Goal: Task Accomplishment & Management: Manage account settings

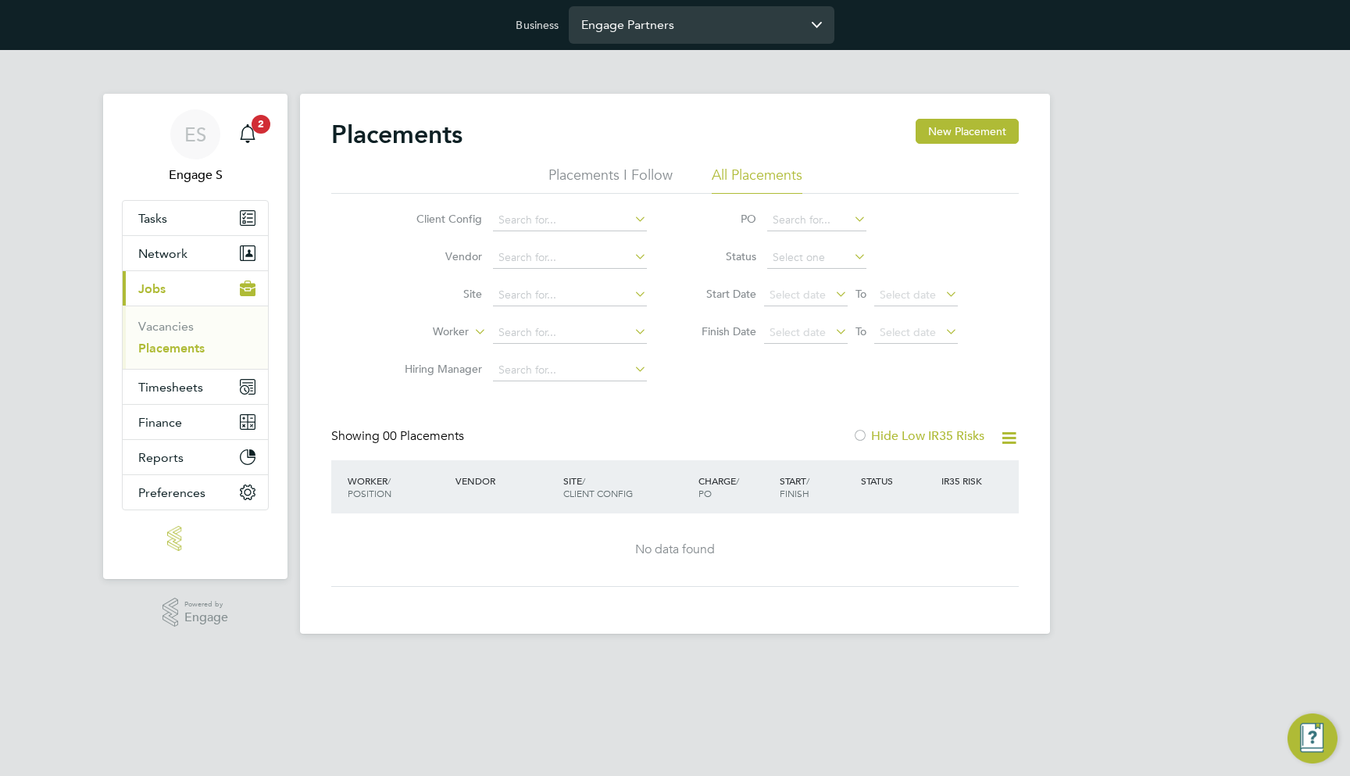
click at [685, 32] on input "Engage Partners" at bounding box center [702, 24] width 266 height 37
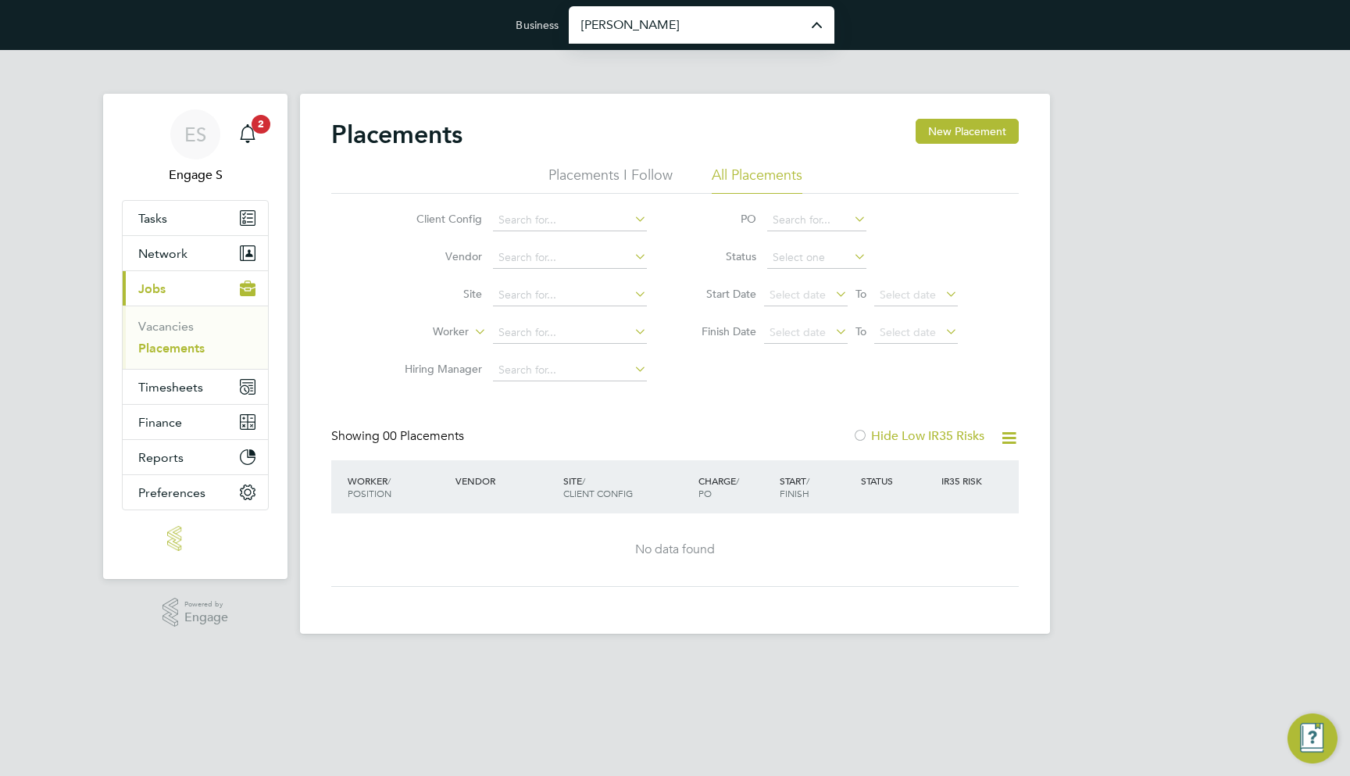
type input "[PERSON_NAME] Construction & Infrastructure Ltd"
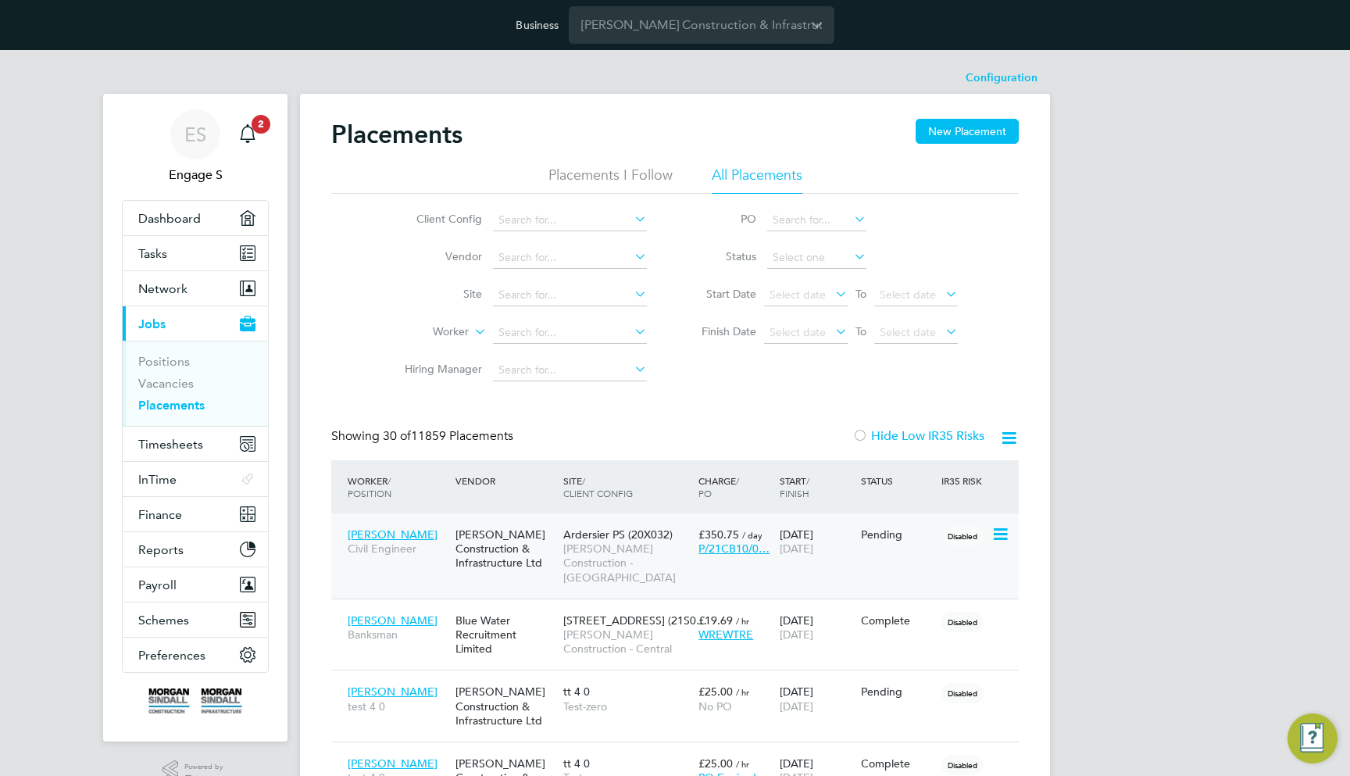
click at [613, 530] on span "Ardersier PS (20X032)" at bounding box center [617, 534] width 109 height 14
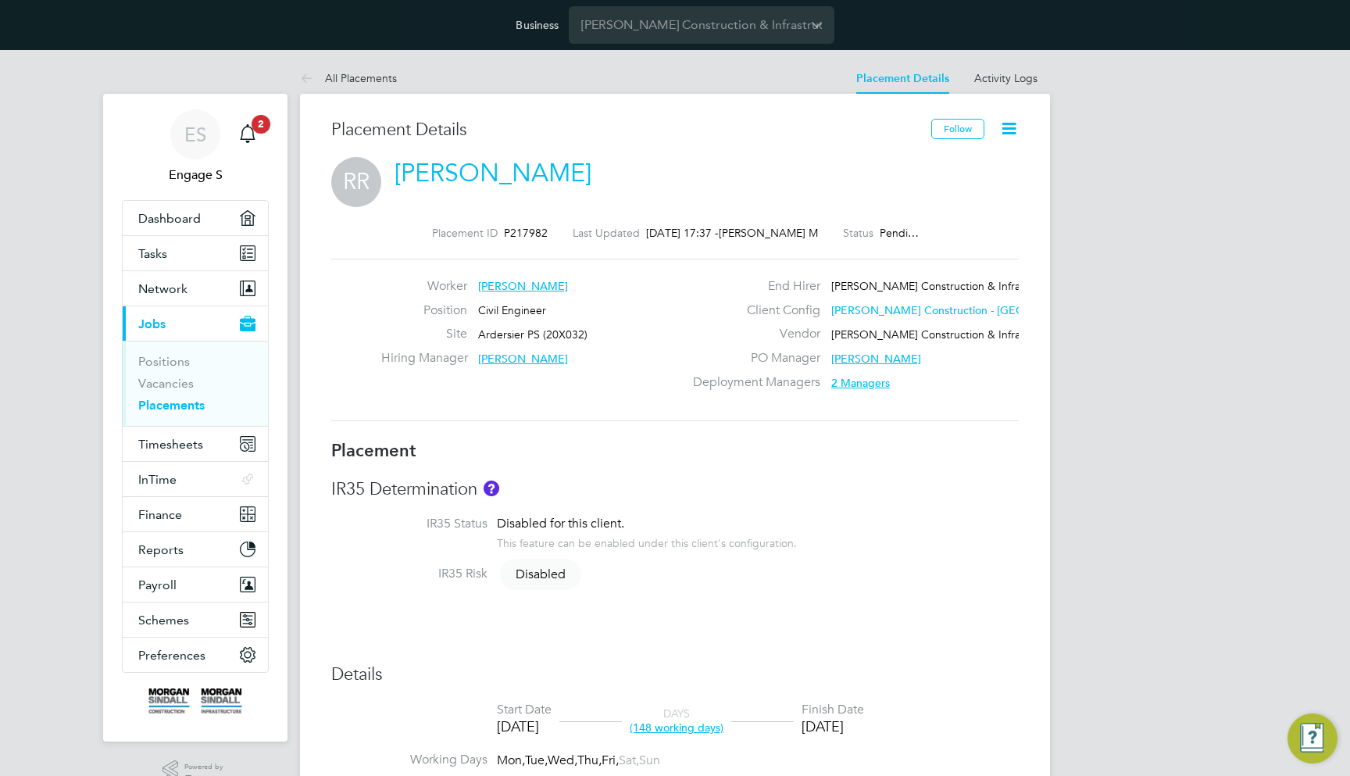
click at [1000, 127] on icon at bounding box center [1010, 129] width 20 height 20
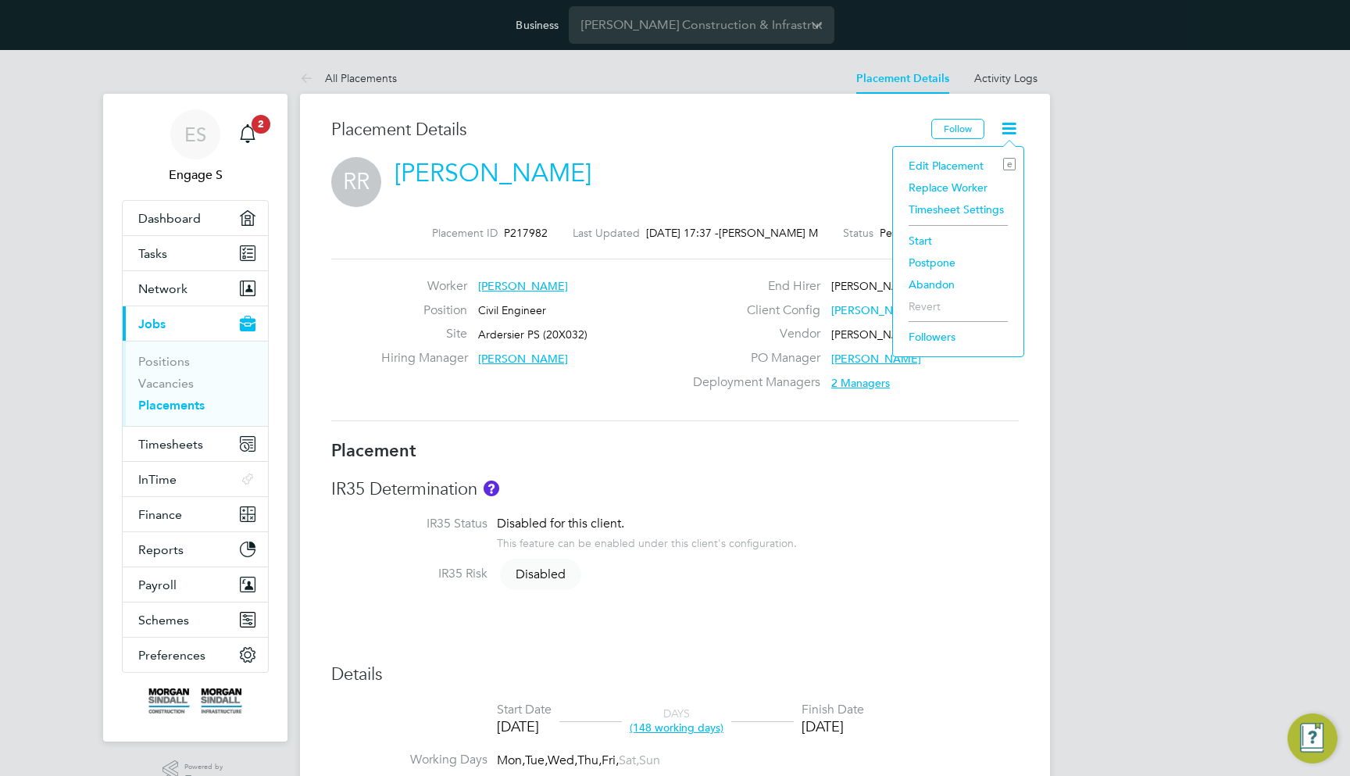
click at [992, 158] on li "Edit Placement e" at bounding box center [958, 166] width 115 height 22
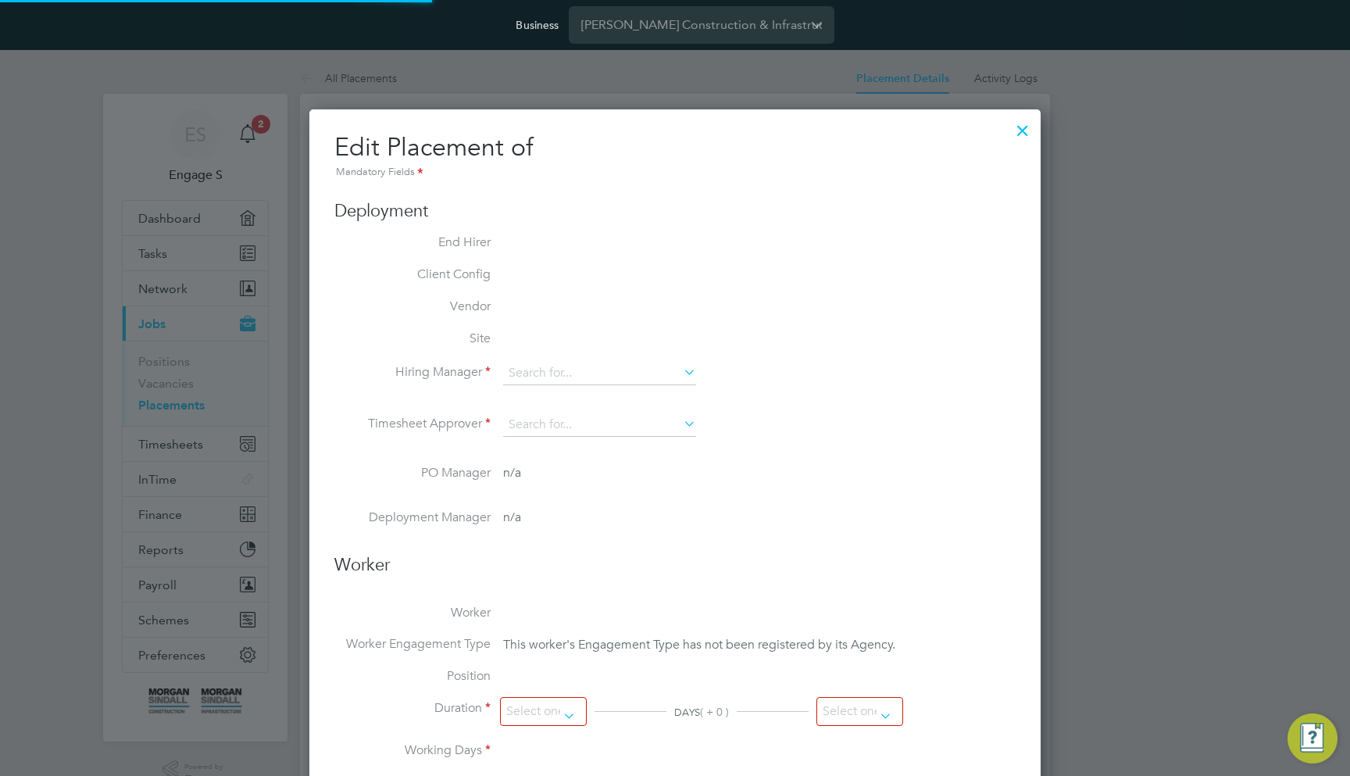
type input "[PERSON_NAME]"
type input "Robert B"
type input "06 Nov 2024"
type input "31 May 2025"
type input "08:00"
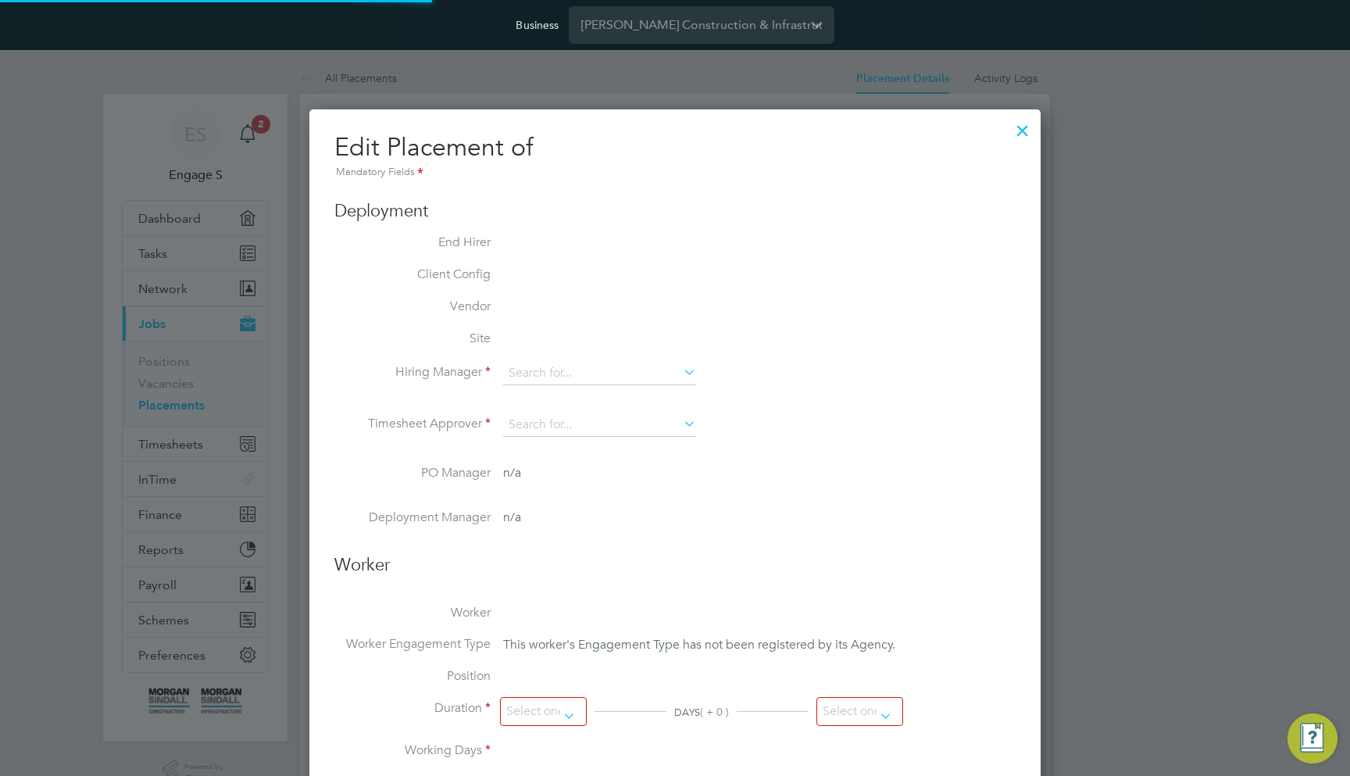
type input "18:00"
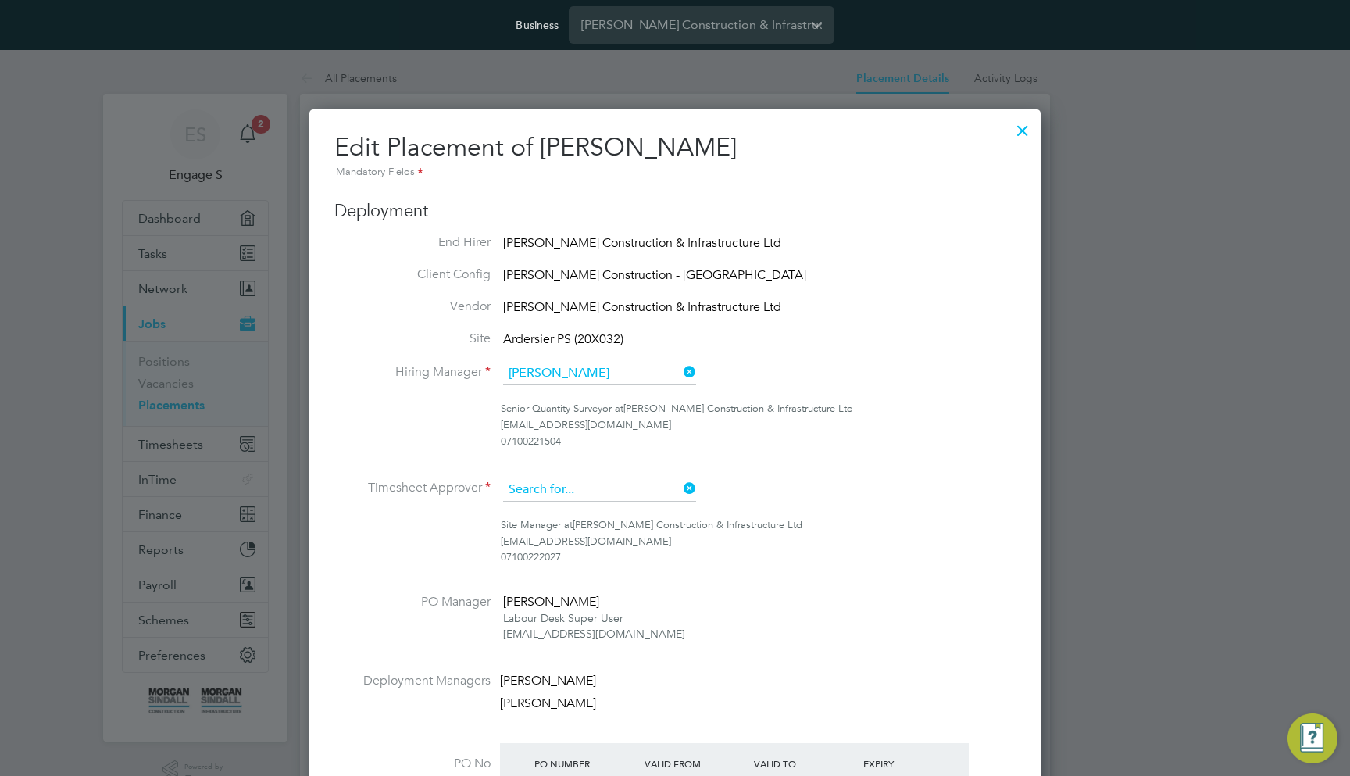
click at [588, 478] on input at bounding box center [599, 489] width 193 height 23
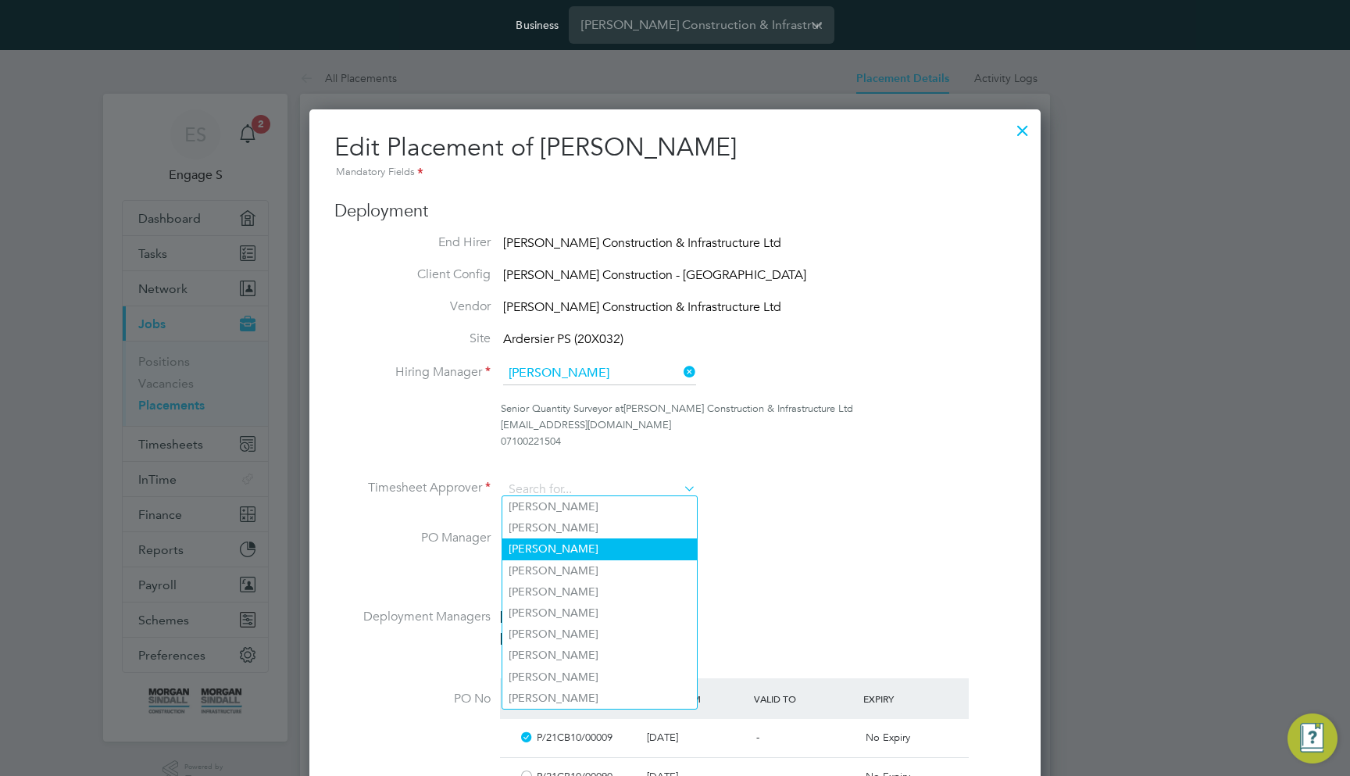
click at [581, 549] on li "Adam P" at bounding box center [599, 548] width 195 height 21
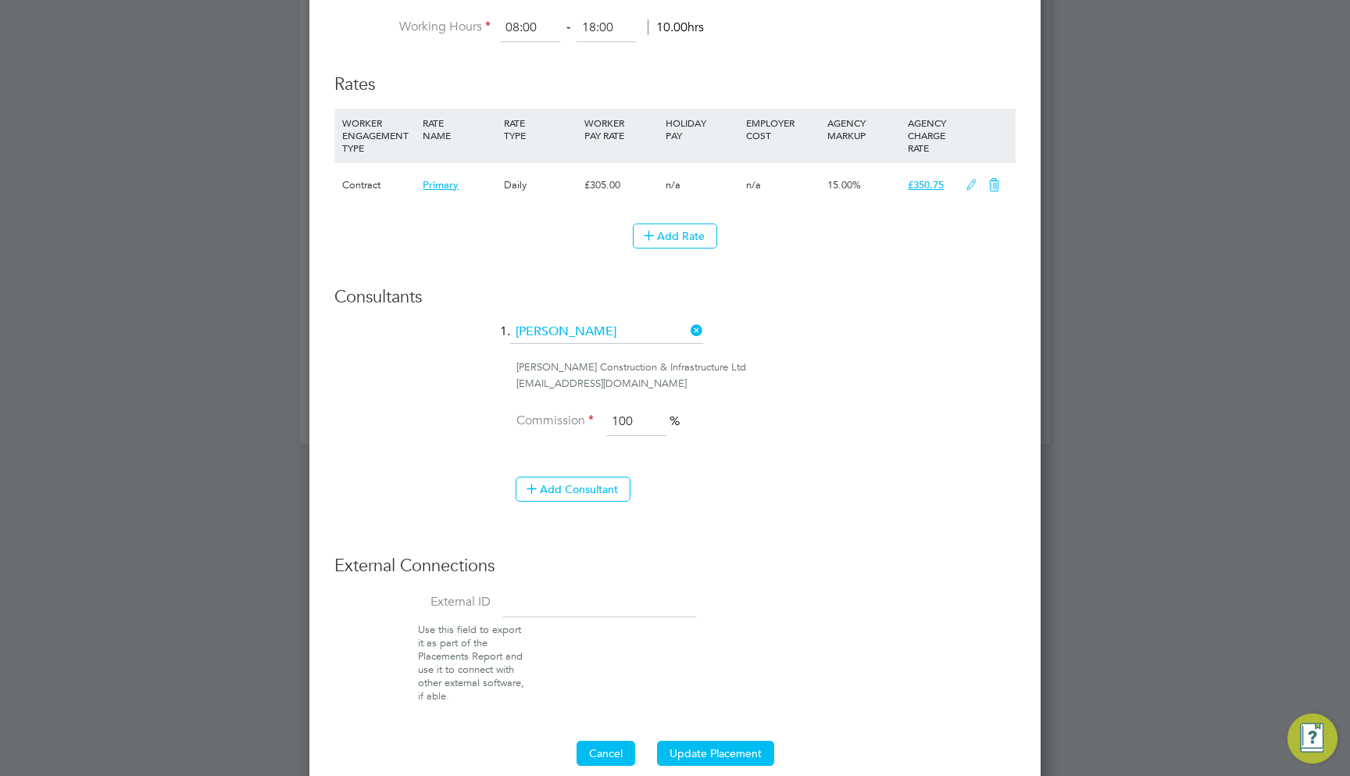
click at [606, 741] on button "Cancel" at bounding box center [606, 753] width 59 height 25
type input "Robert B"
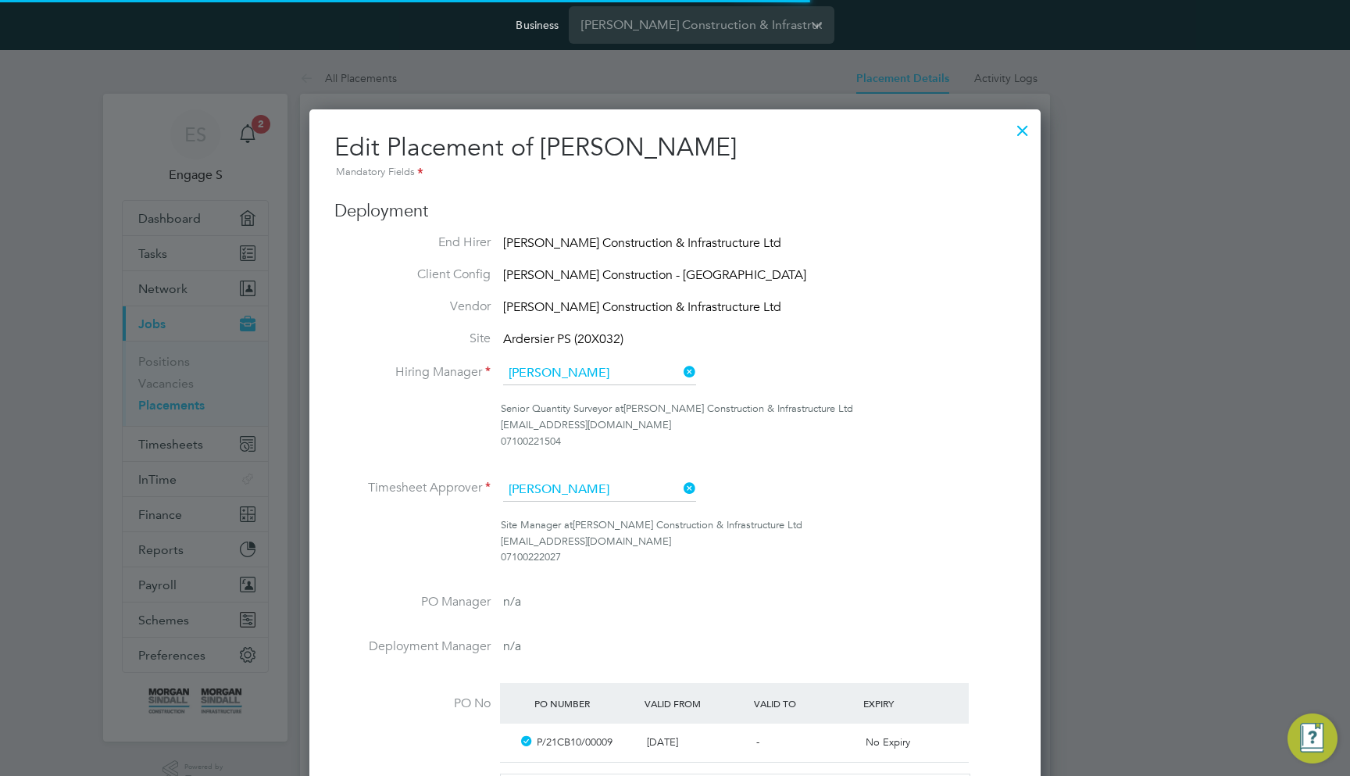
scroll to position [32, 682]
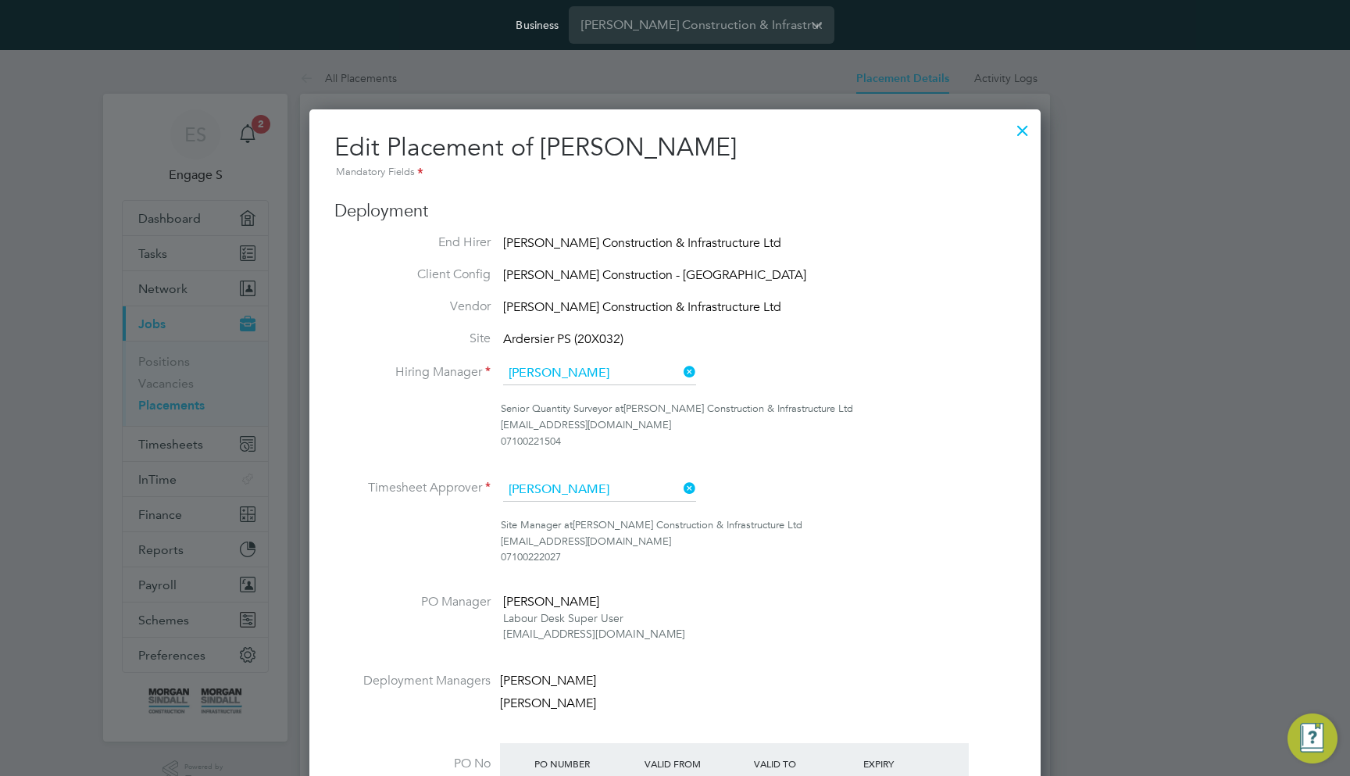
click at [865, 581] on ul "End Hirer Morgan Sindall Construction & Infrastructure Ltd Client Config Morgan…" at bounding box center [674, 557] width 681 height 647
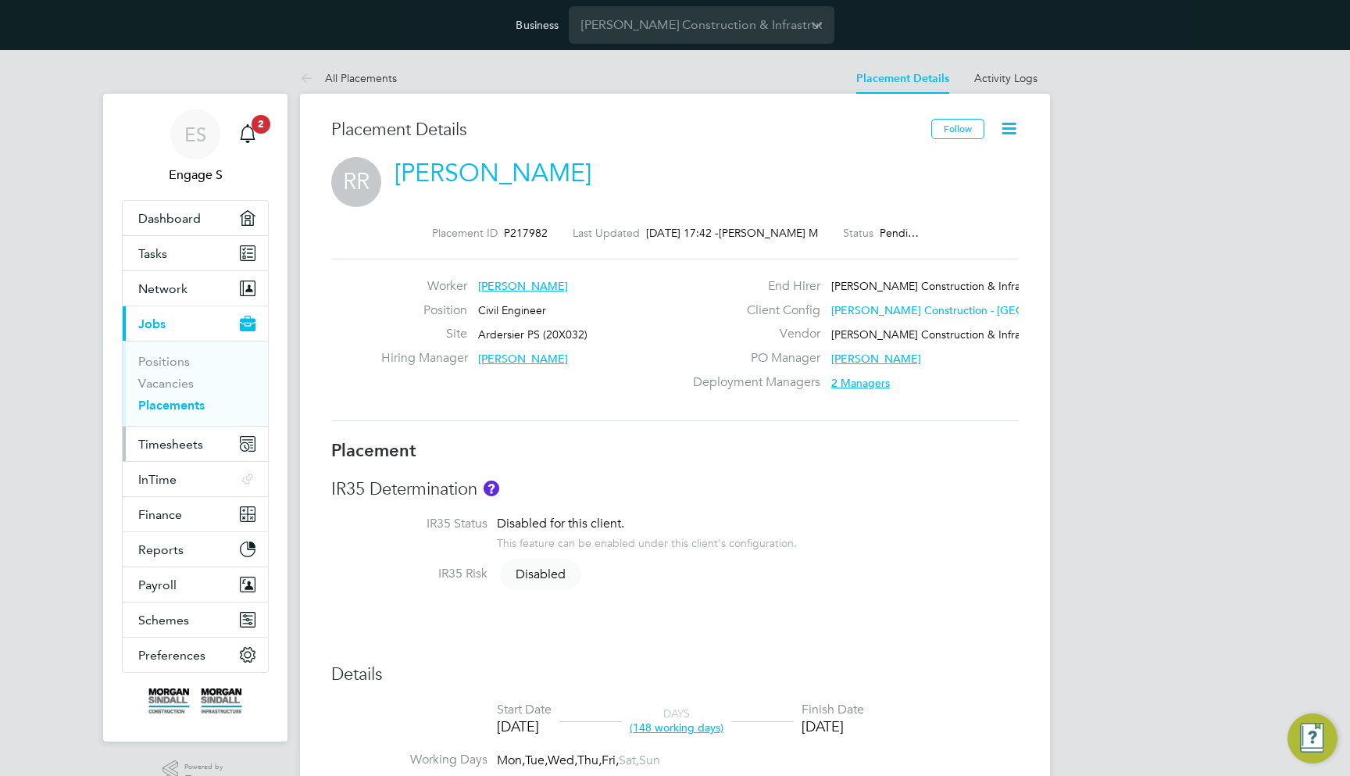
click at [188, 443] on span "Timesheets" at bounding box center [170, 444] width 65 height 15
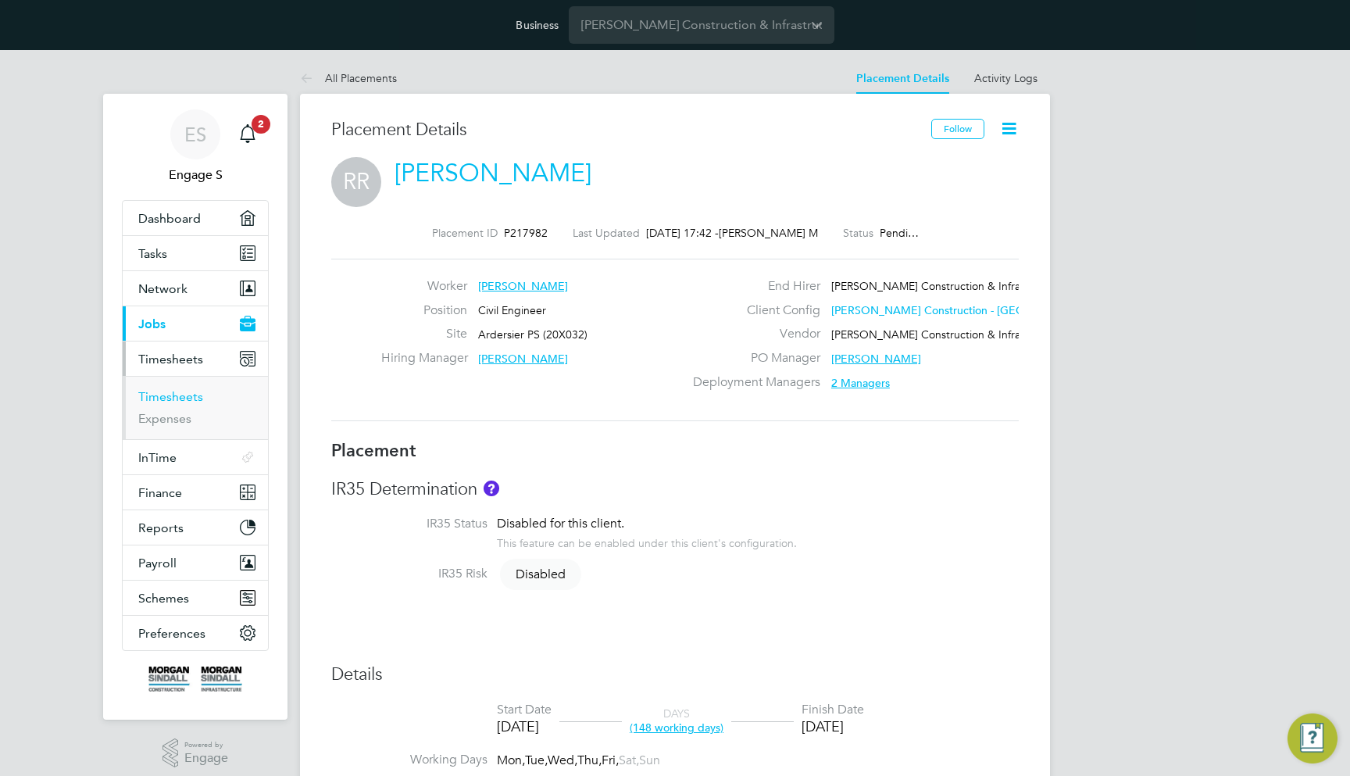
click at [186, 394] on link "Timesheets" at bounding box center [170, 396] width 65 height 15
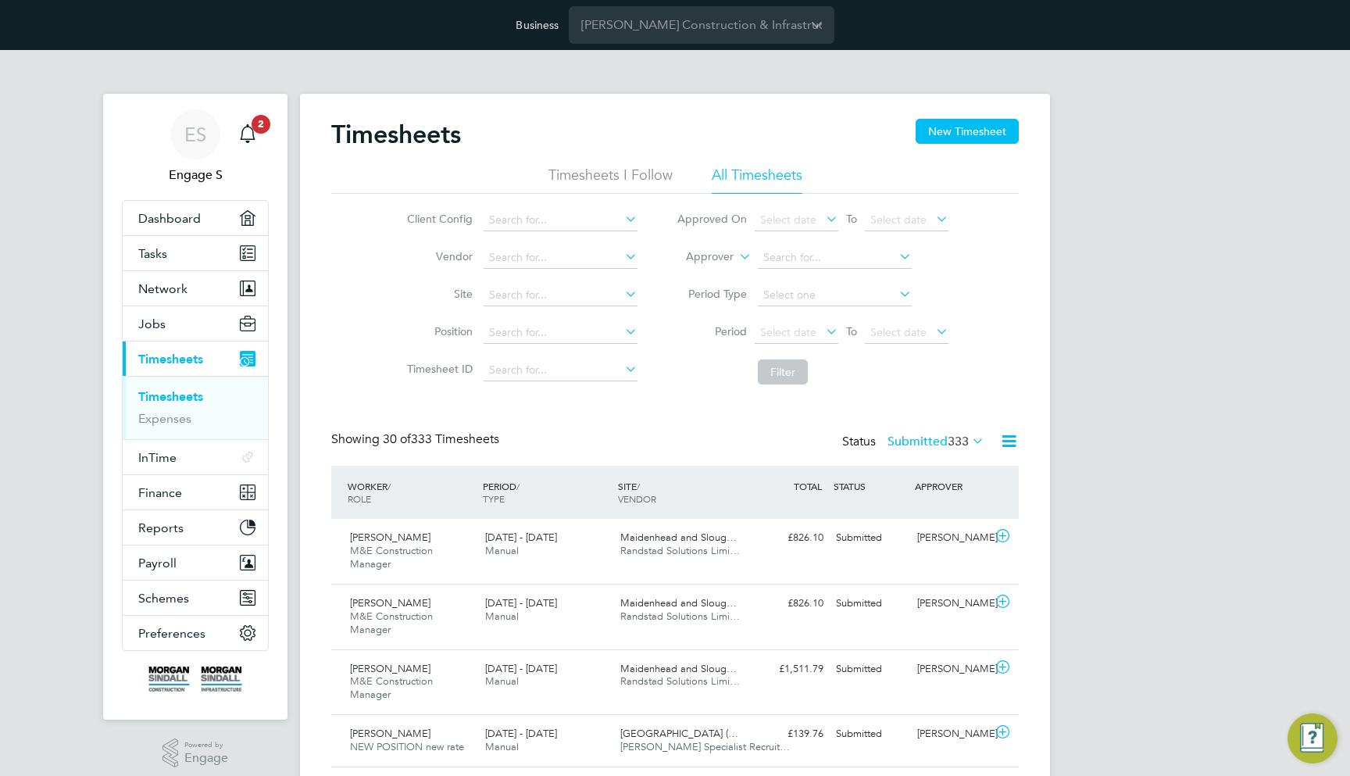
scroll to position [51, 136]
click at [771, 538] on div "£826.10 Submitted" at bounding box center [789, 538] width 81 height 26
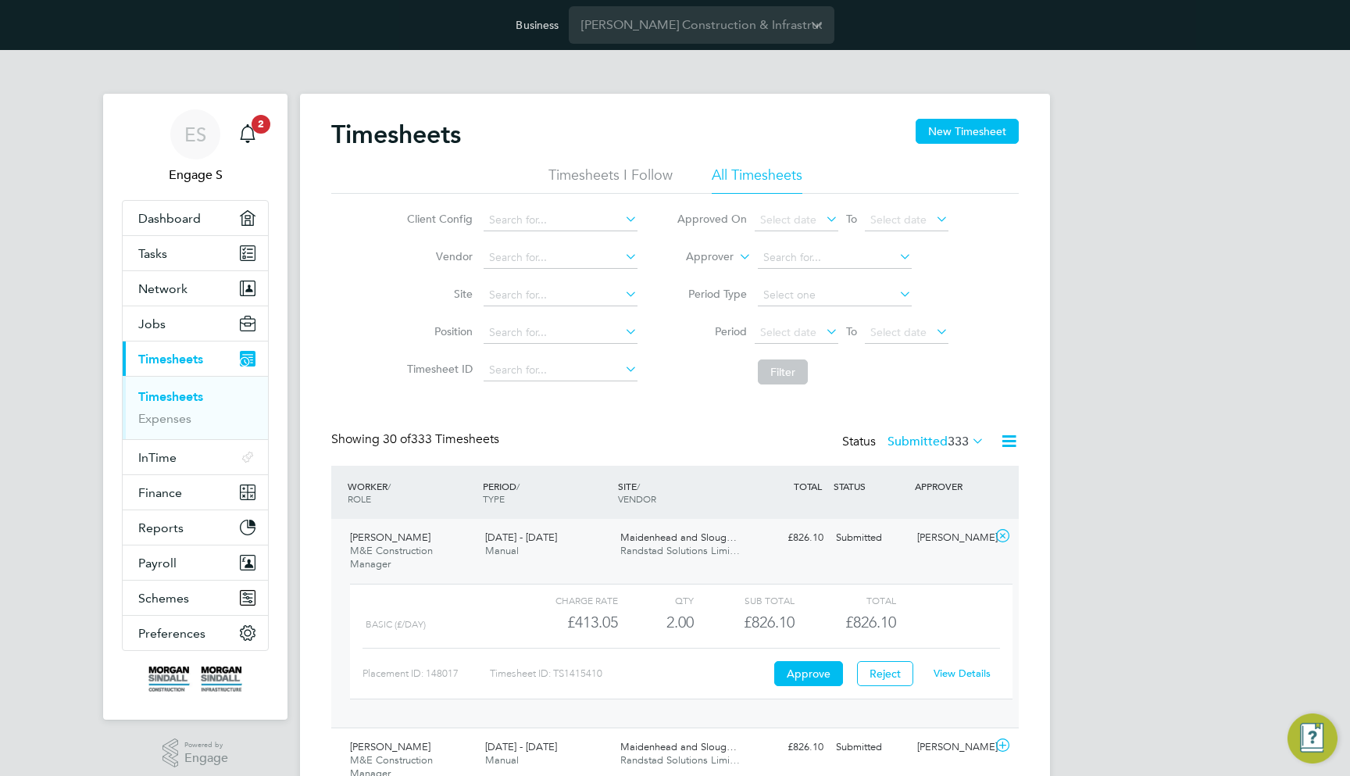
click at [965, 667] on link "View Details" at bounding box center [962, 673] width 57 height 13
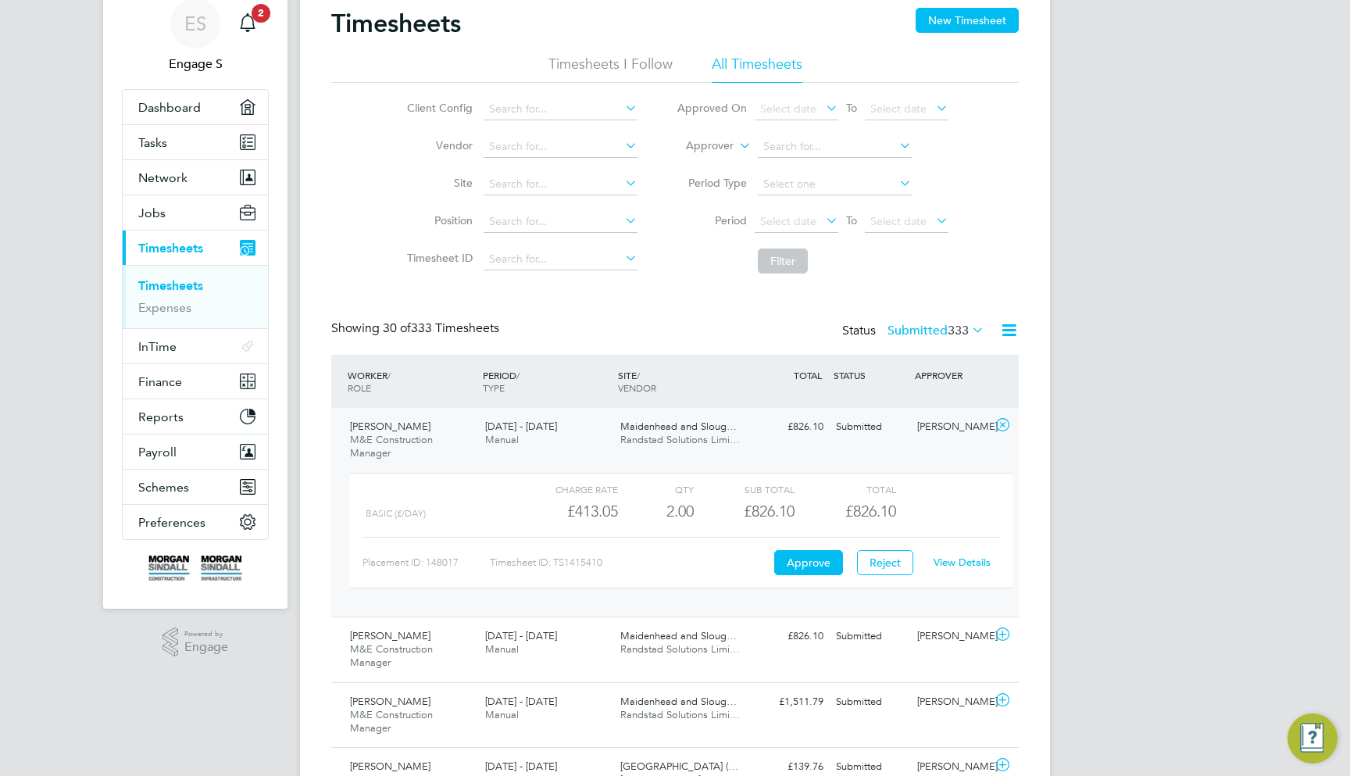
scroll to position [129, 0]
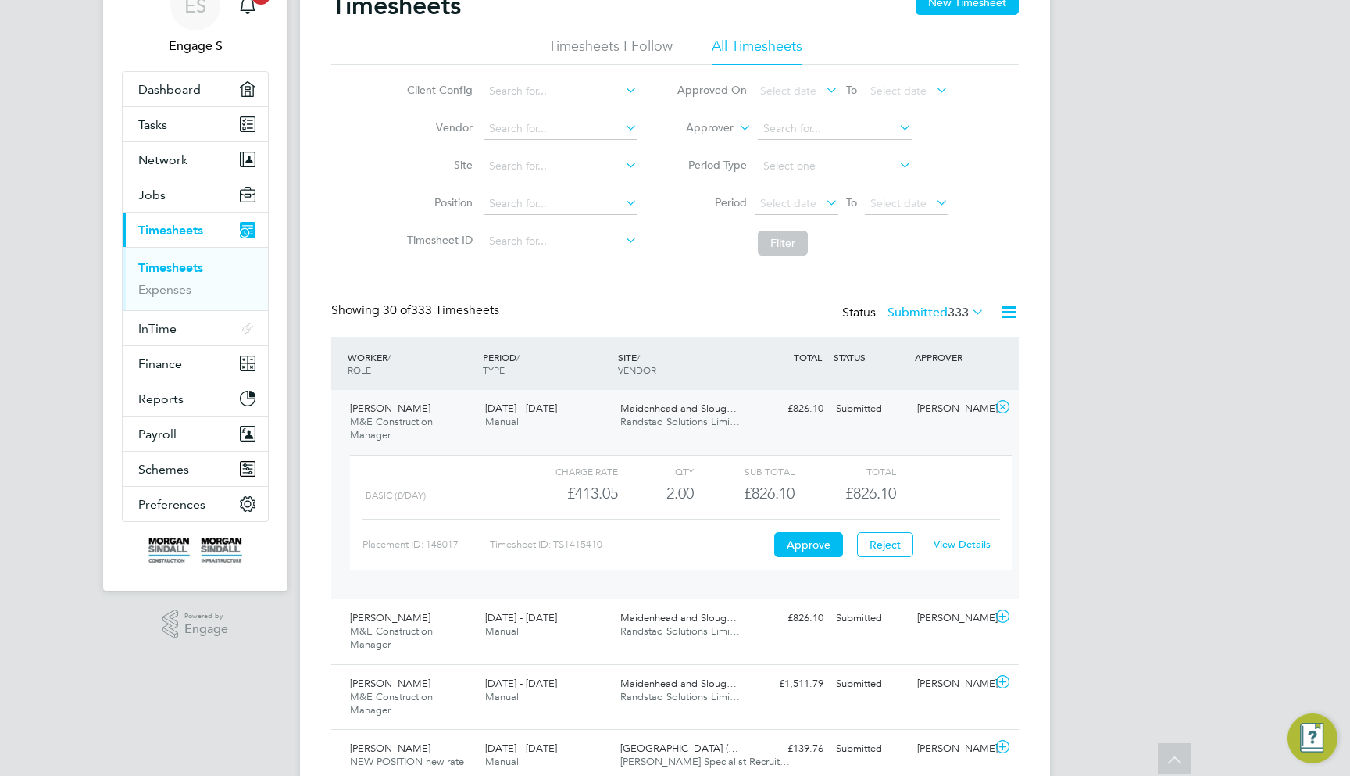
click at [964, 539] on link "View Details" at bounding box center [962, 544] width 57 height 13
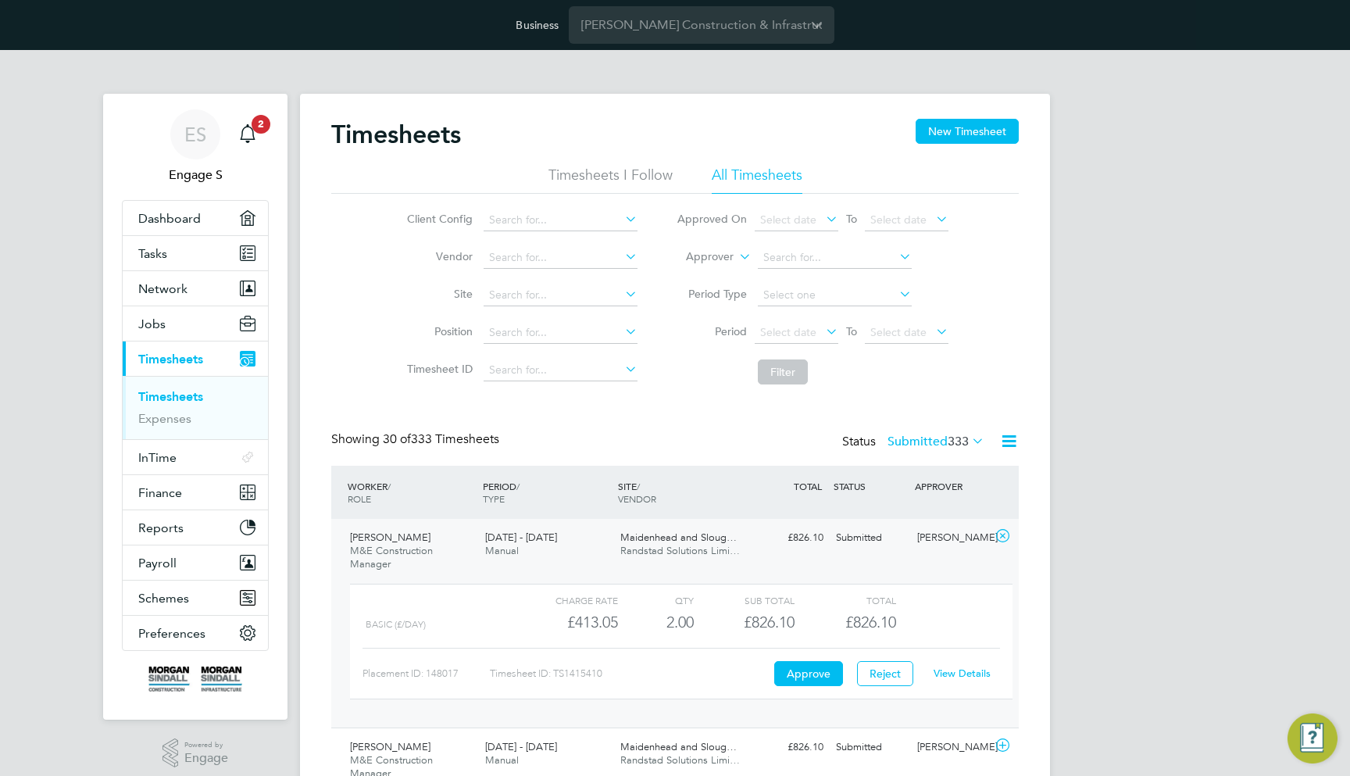
scroll to position [0, 0]
click at [736, 252] on icon at bounding box center [736, 252] width 0 height 14
click at [713, 274] on li "Worker" at bounding box center [694, 275] width 77 height 20
click at [800, 251] on input at bounding box center [835, 258] width 154 height 22
type input "Saniel"
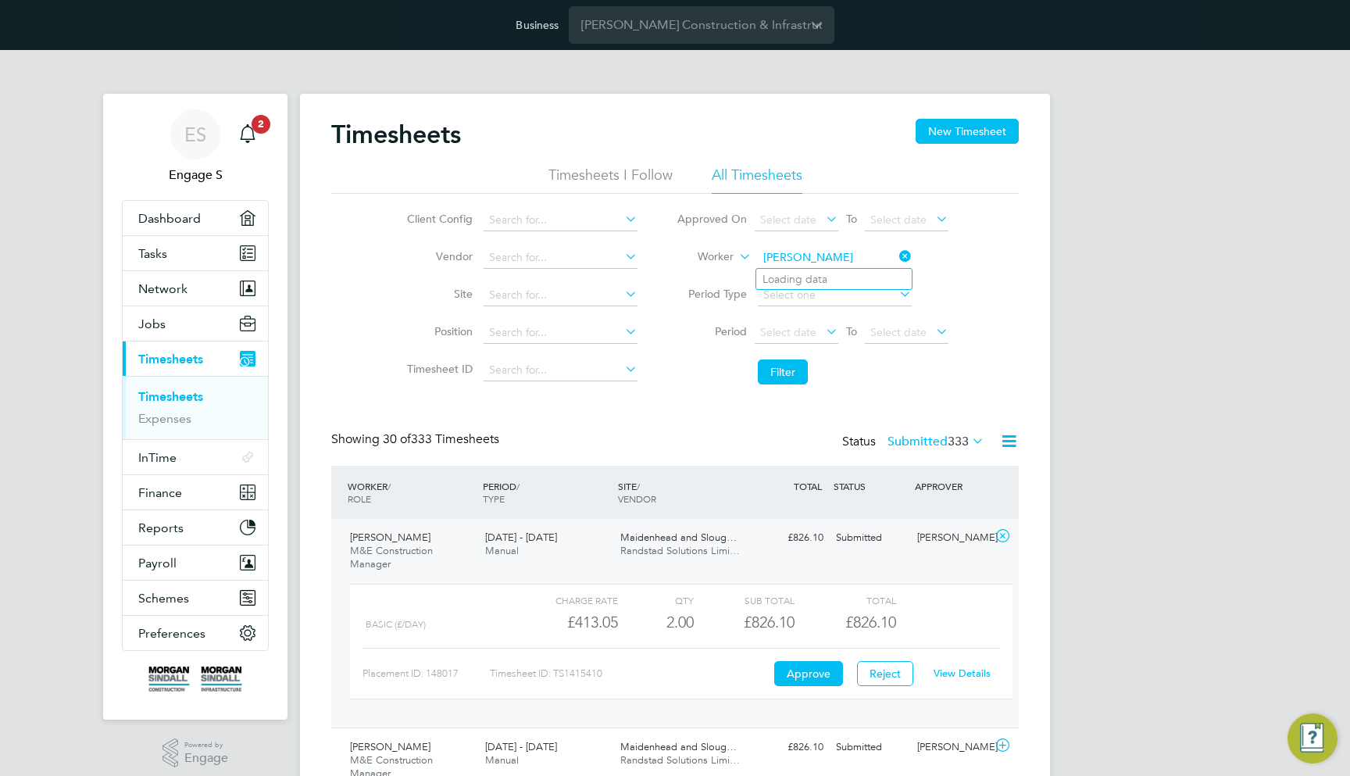
type input "[PERSON_NAME]"
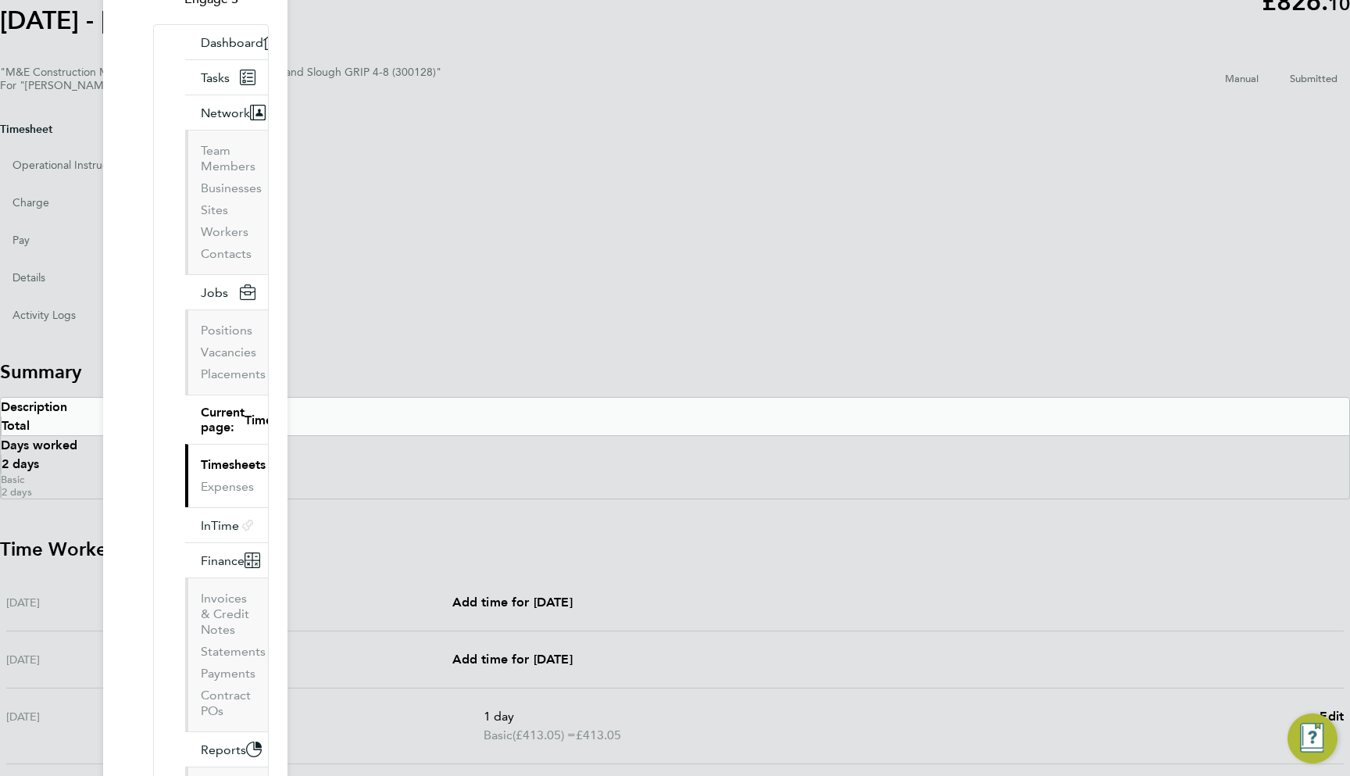
scroll to position [169, 0]
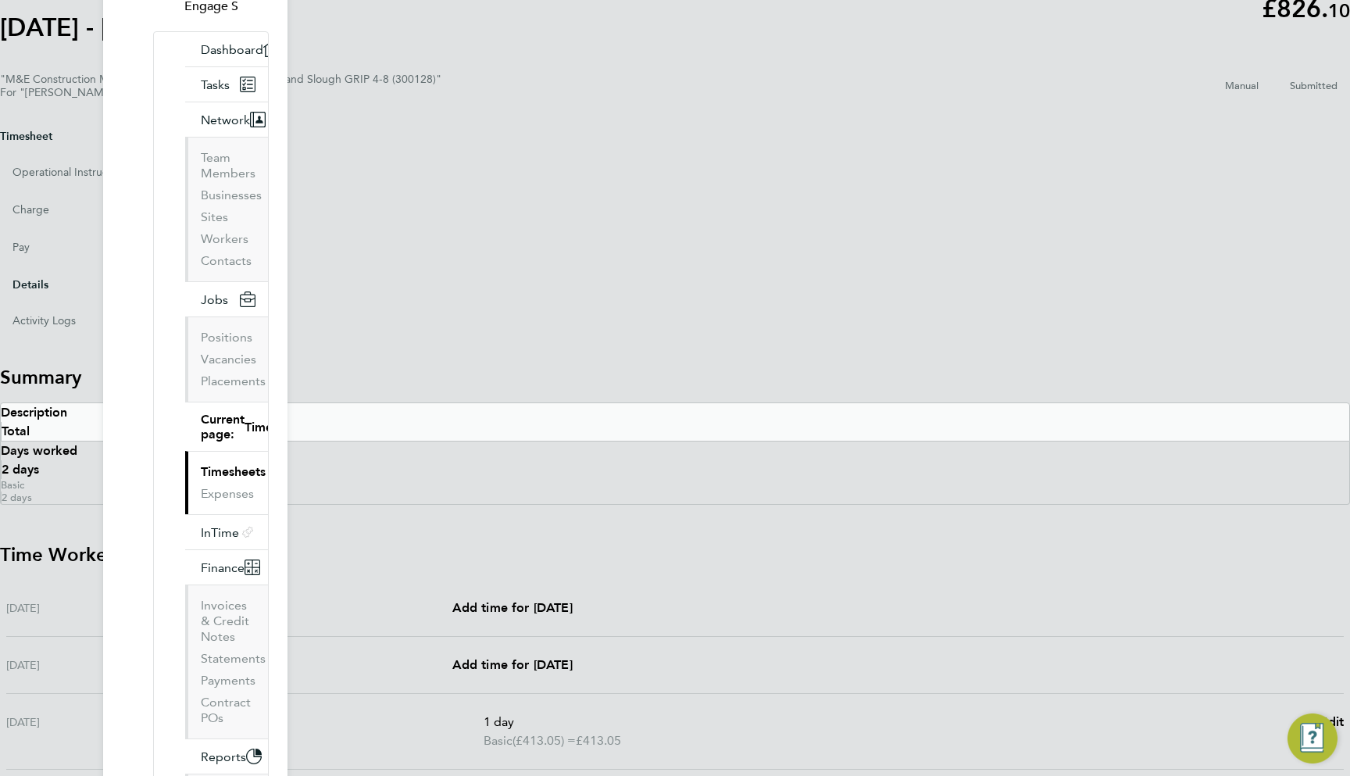
click at [48, 266] on button "Details" at bounding box center [31, 284] width 36 height 36
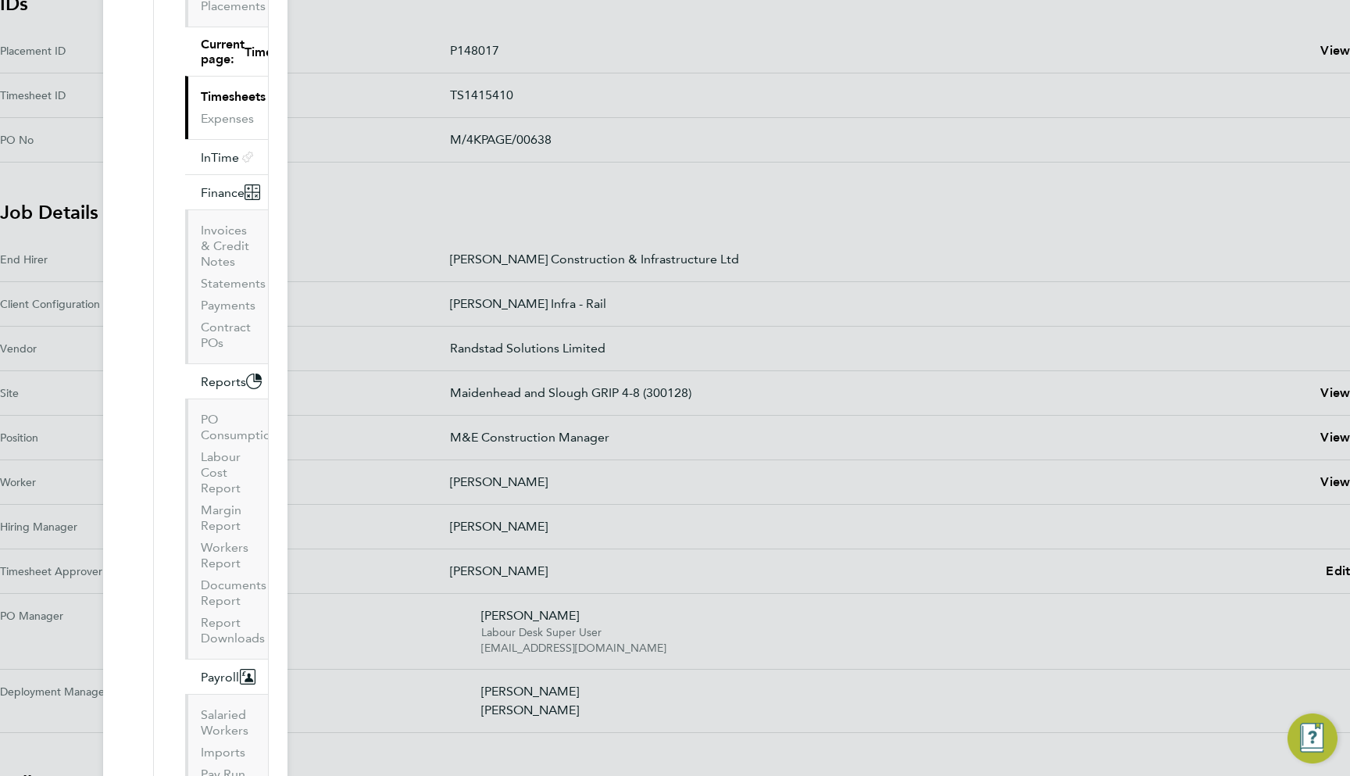
scroll to position [547, 0]
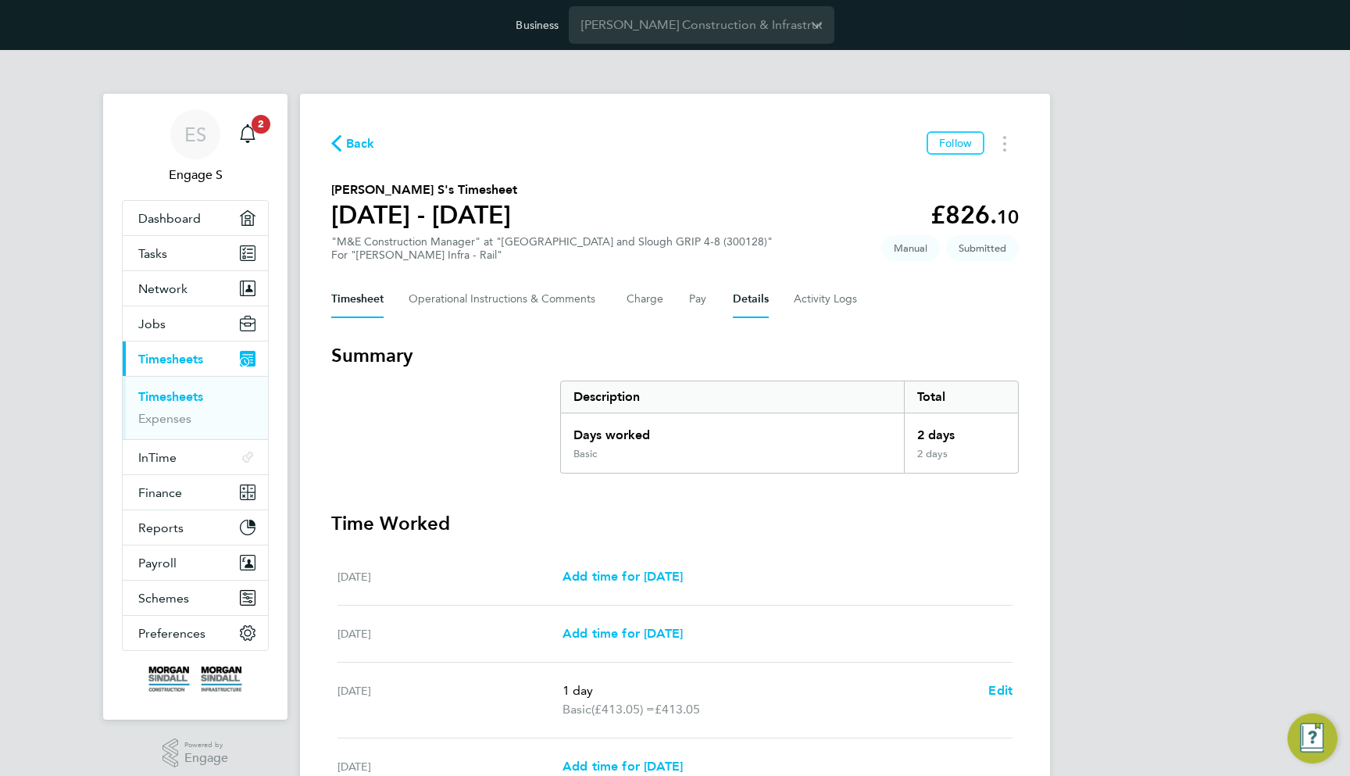
click at [741, 310] on button "Details" at bounding box center [751, 300] width 36 height 38
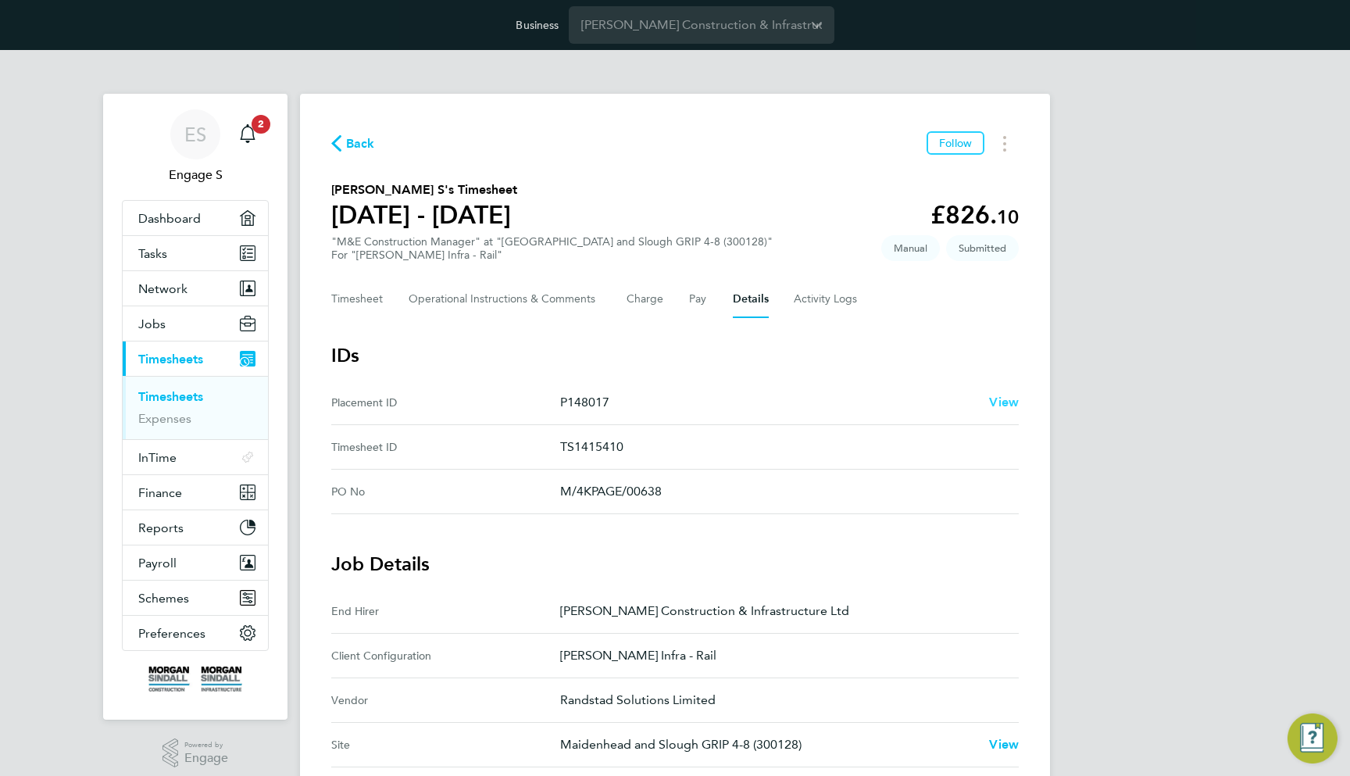
click at [998, 399] on span "View" at bounding box center [1004, 402] width 30 height 15
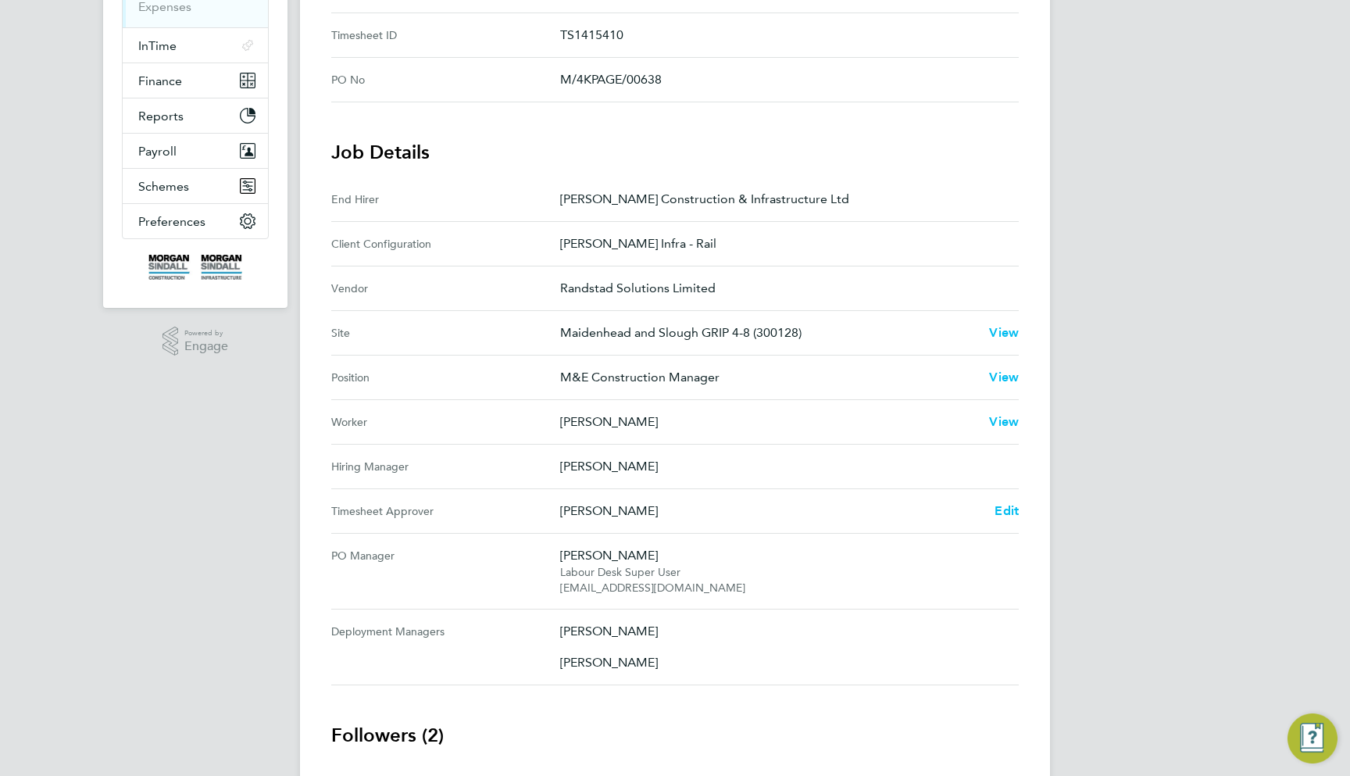
scroll to position [408, 0]
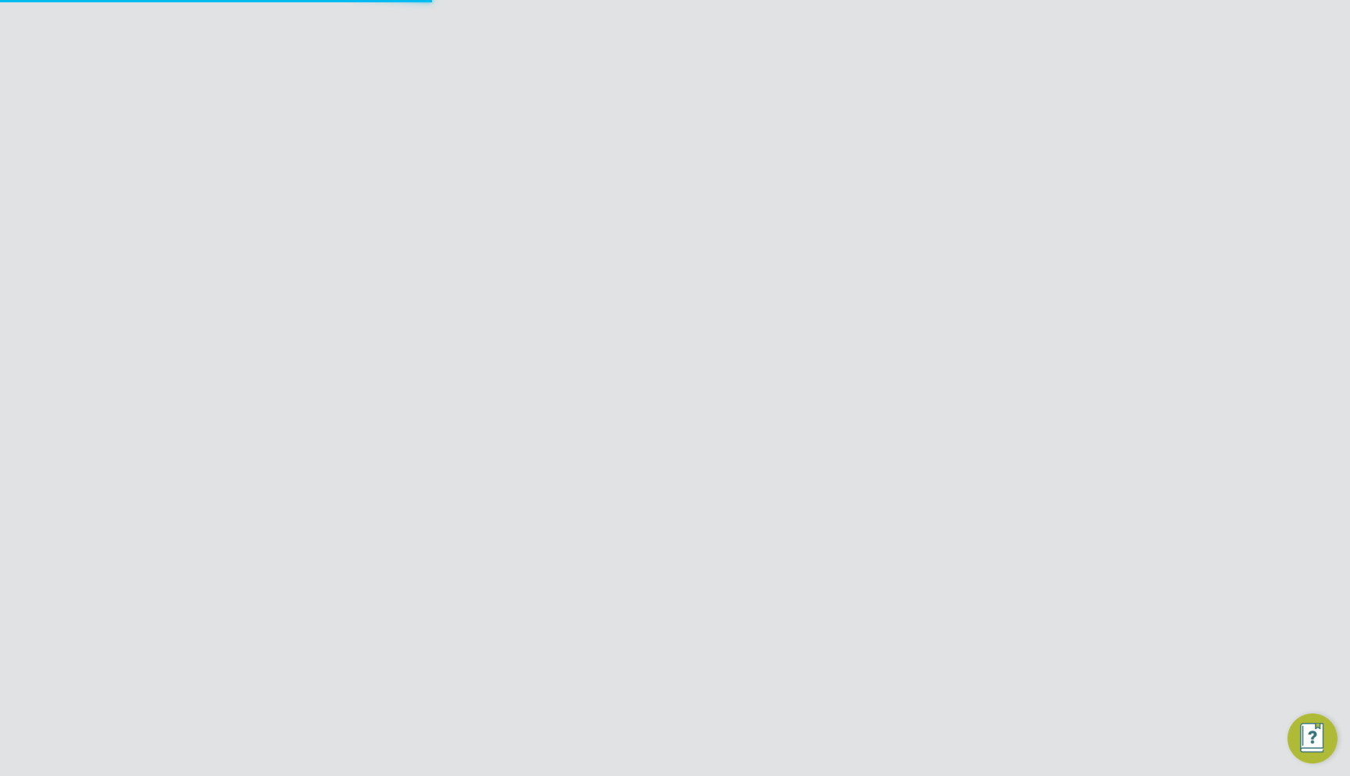
type input "[PERSON_NAME]"
type input "[DATE]"
type input "08:00"
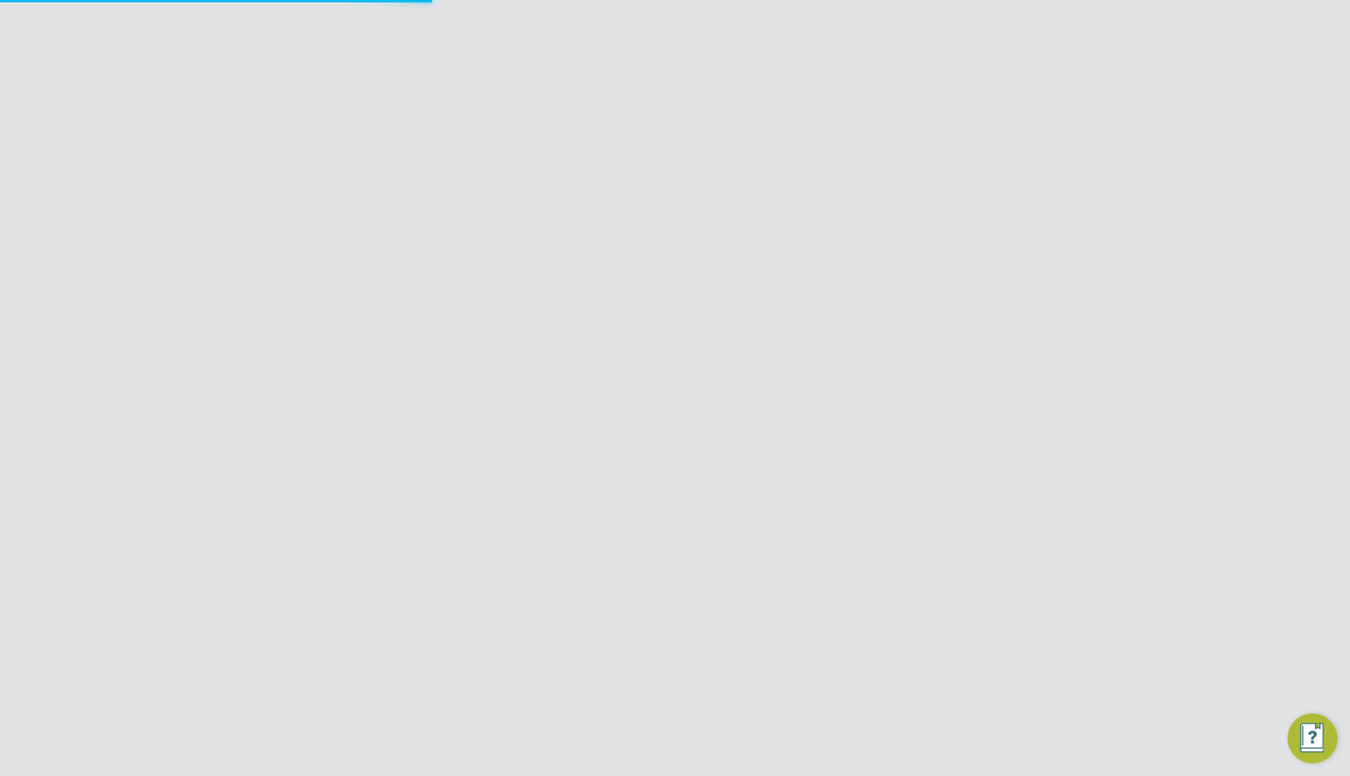
type input "18:00"
click at [678, 370] on input at bounding box center [599, 373] width 193 height 23
click at [620, 415] on li "[PERSON_NAME]" at bounding box center [599, 413] width 195 height 21
type input "[PERSON_NAME]"
click at [705, 735] on button "Update Placement" at bounding box center [715, 747] width 117 height 25
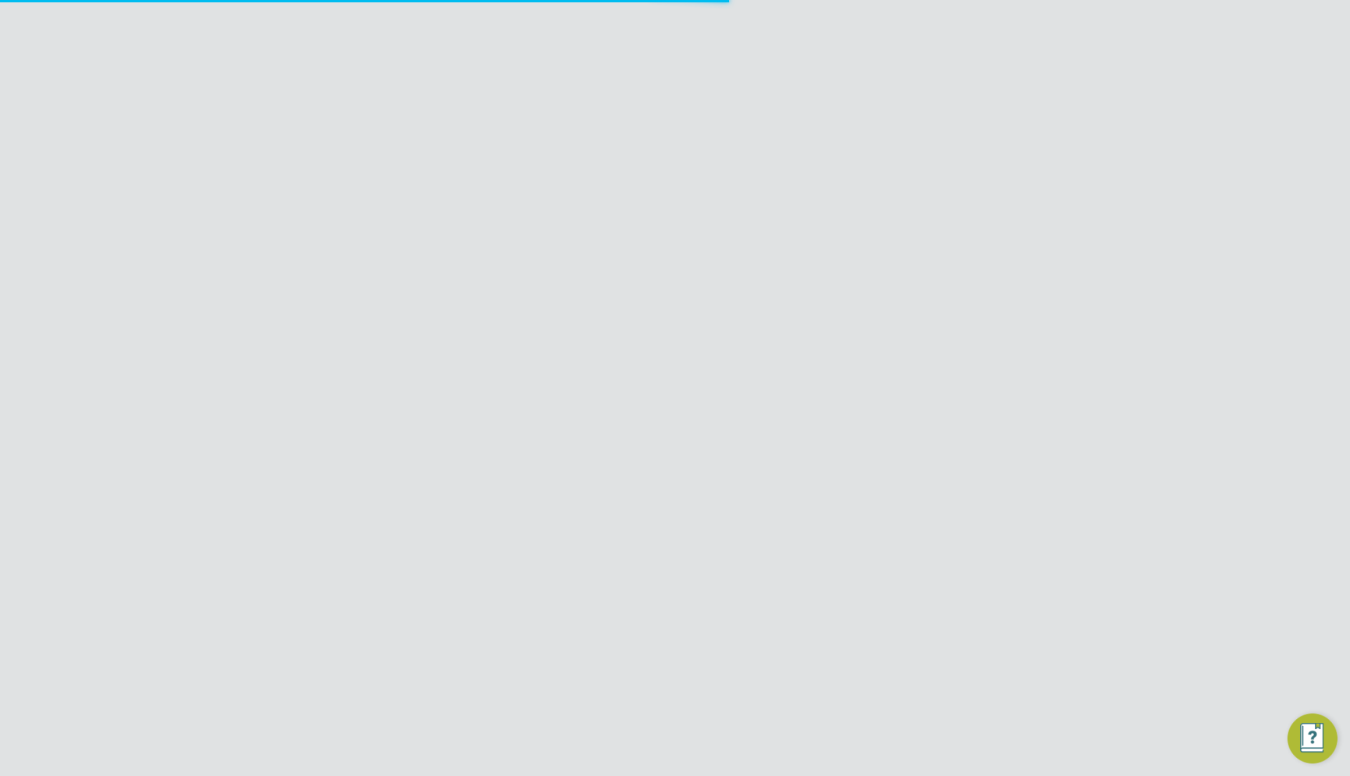
click at [1053, 211] on div "Placement Saved Your placement has been updated. Cancel Okay" at bounding box center [675, 388] width 1350 height 776
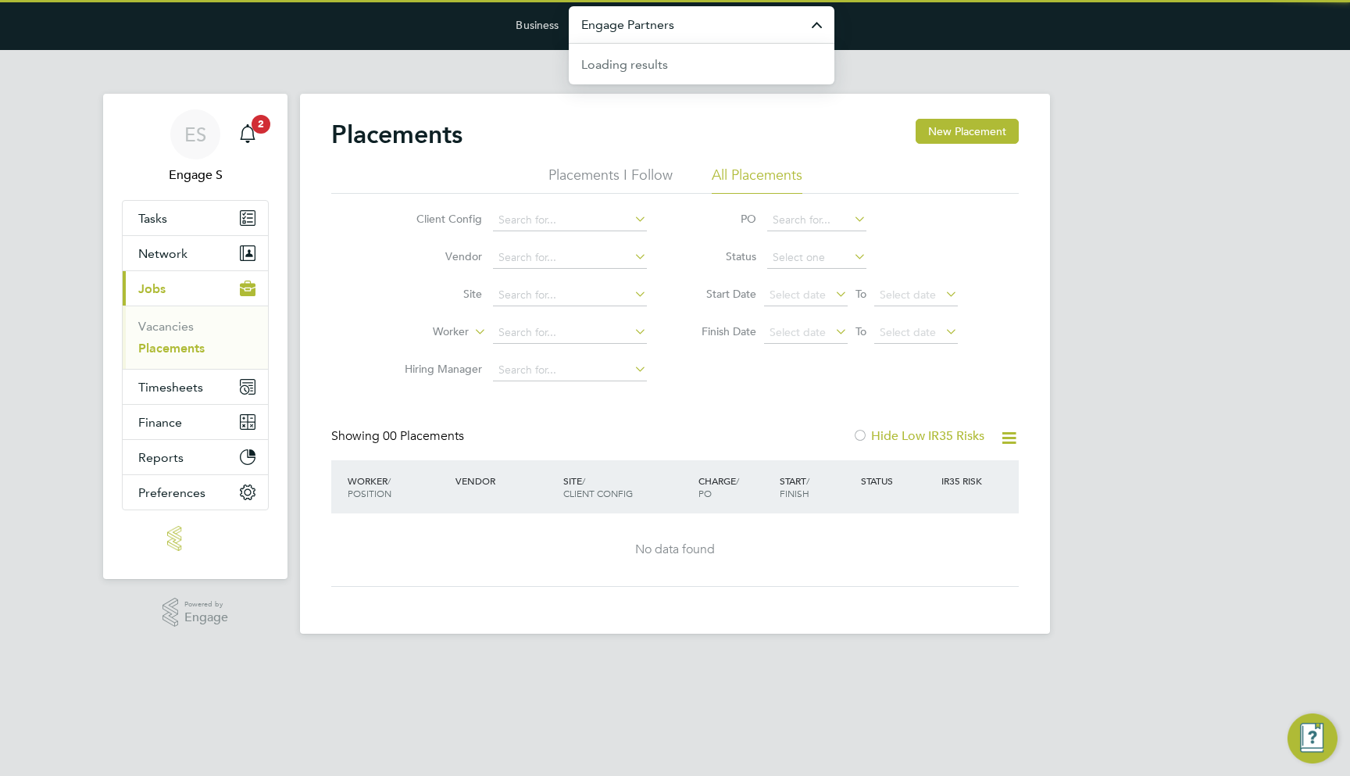
click at [689, 28] on input "Engage Partners" at bounding box center [702, 24] width 266 height 37
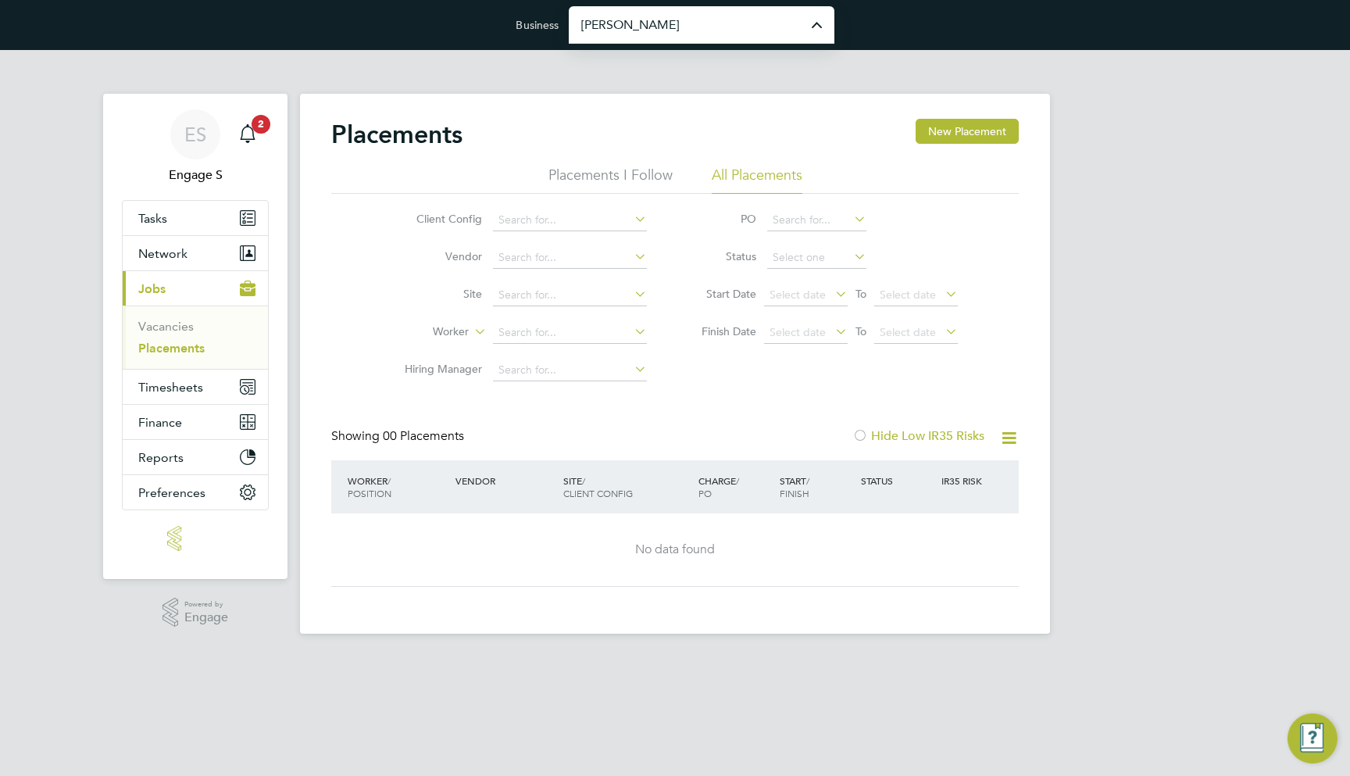
type input "[PERSON_NAME] Construction & Infrastructure Ltd"
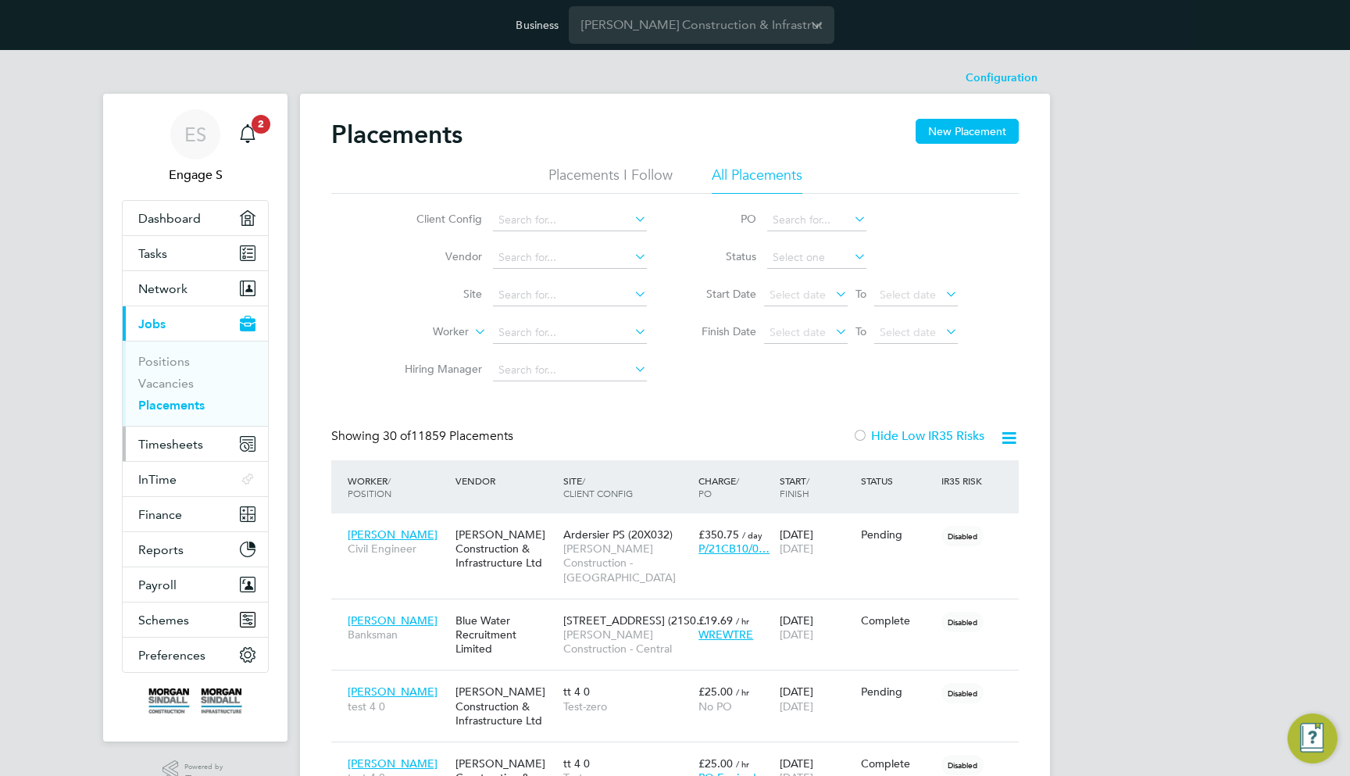
click at [188, 445] on span "Timesheets" at bounding box center [170, 444] width 65 height 15
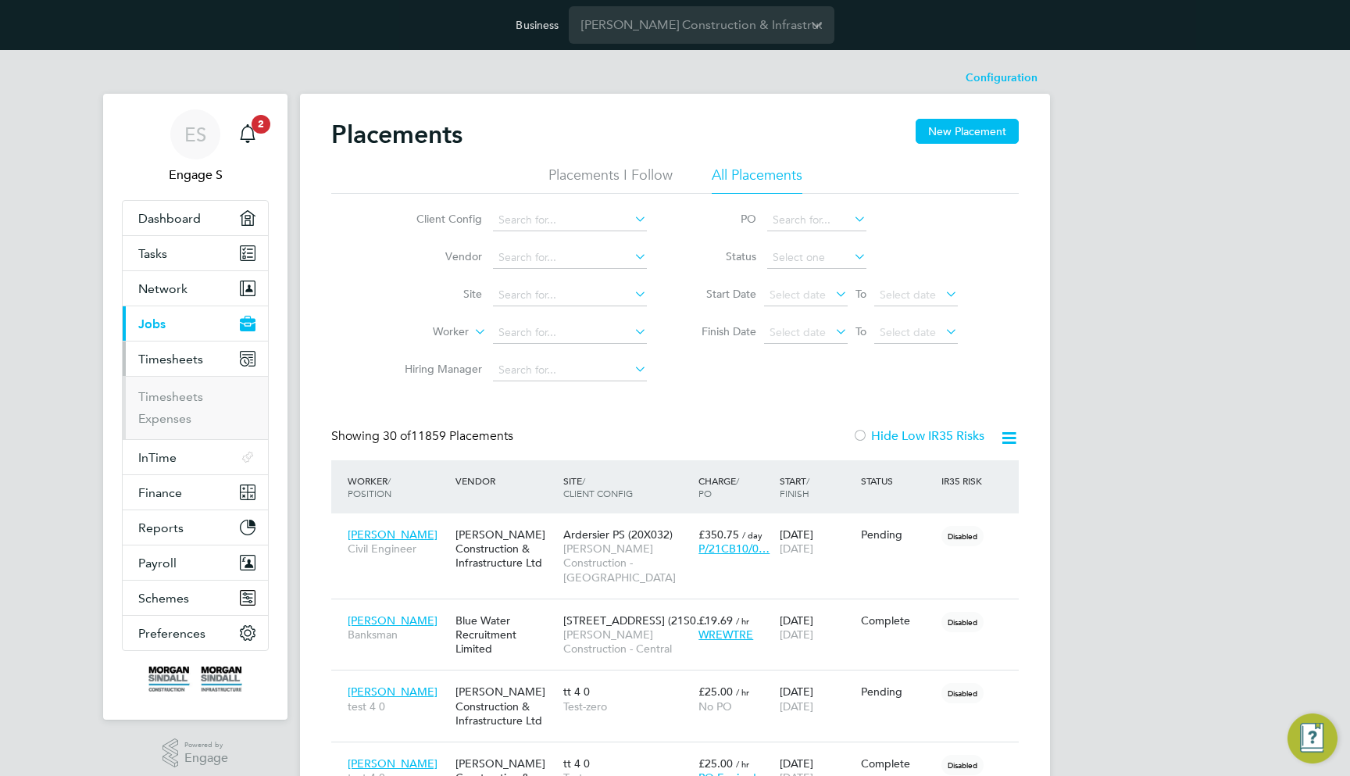
click at [177, 388] on ul "Timesheets Expenses" at bounding box center [195, 407] width 145 height 63
click at [180, 394] on link "Timesheets" at bounding box center [170, 396] width 65 height 15
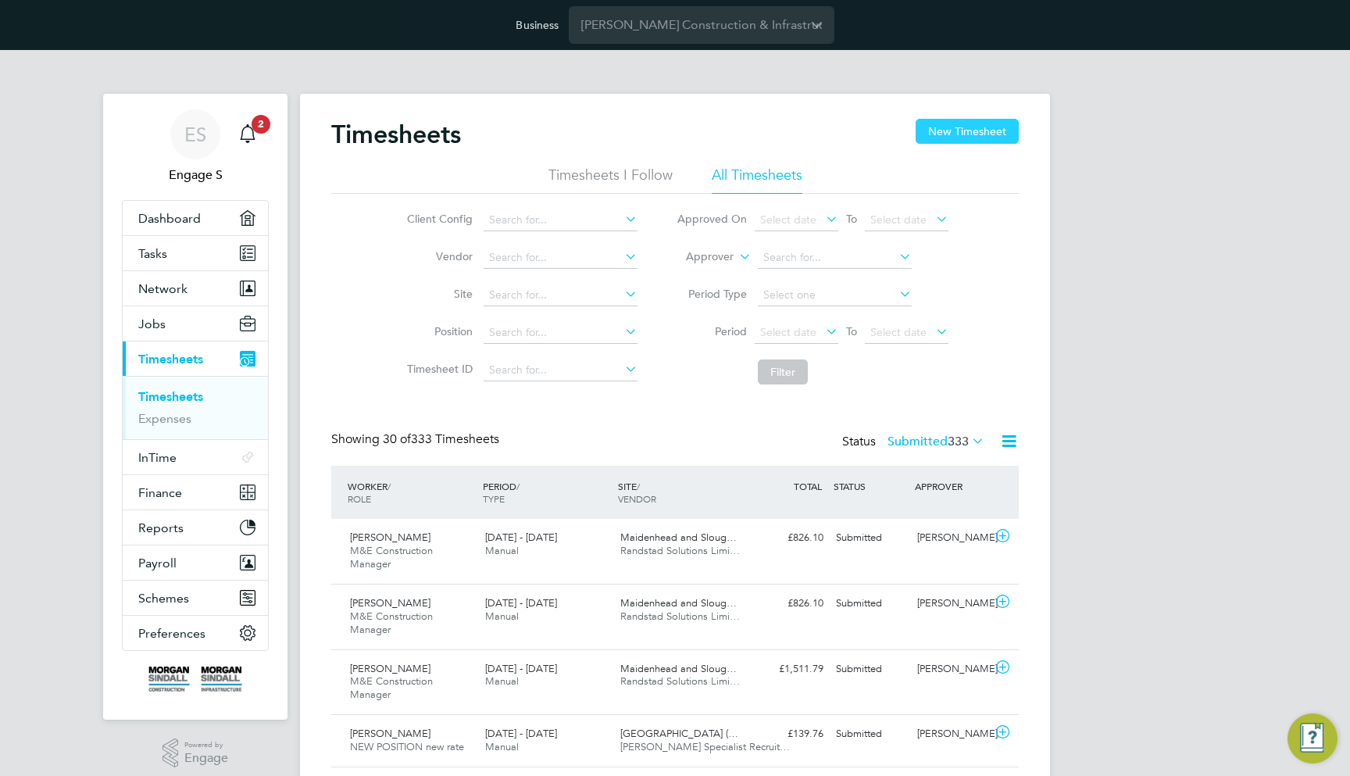
click at [989, 138] on button "New Timesheet" at bounding box center [967, 131] width 103 height 25
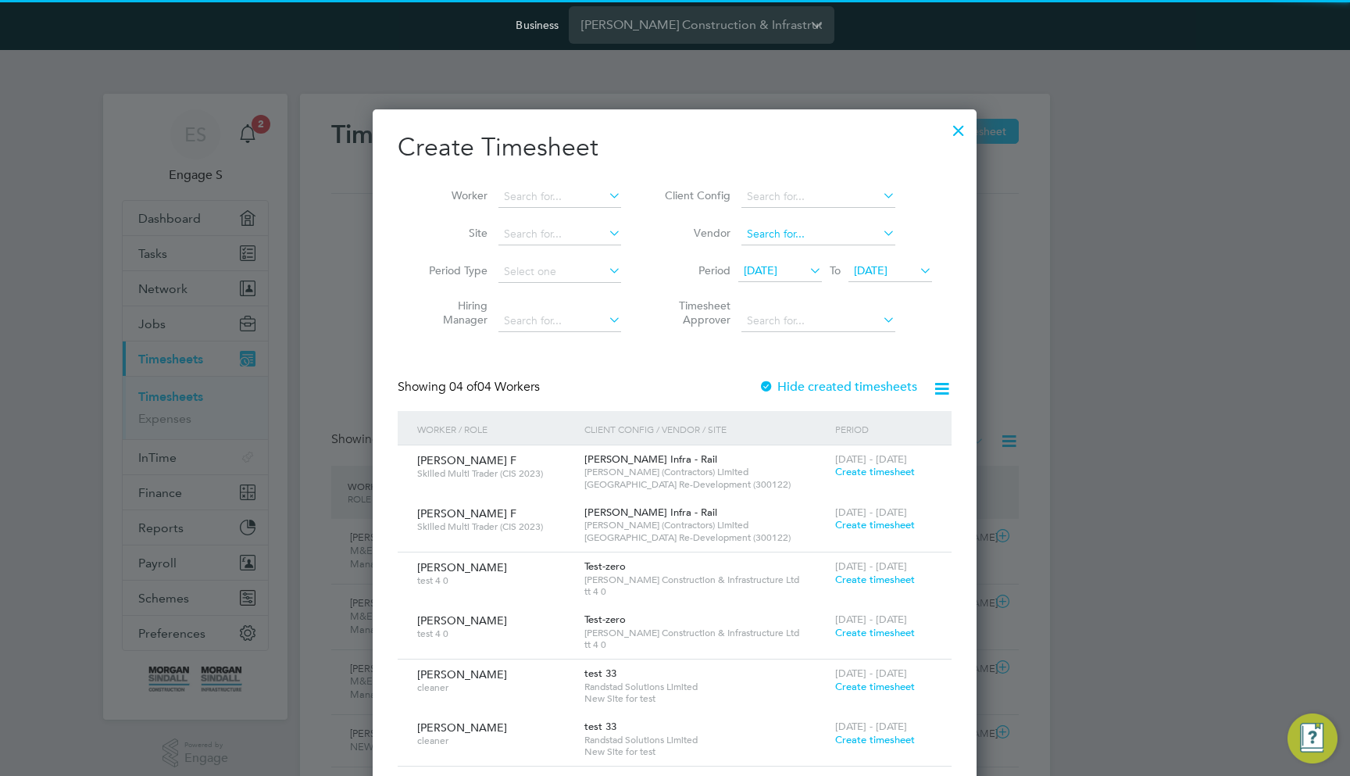
click at [778, 227] on input at bounding box center [819, 235] width 154 height 22
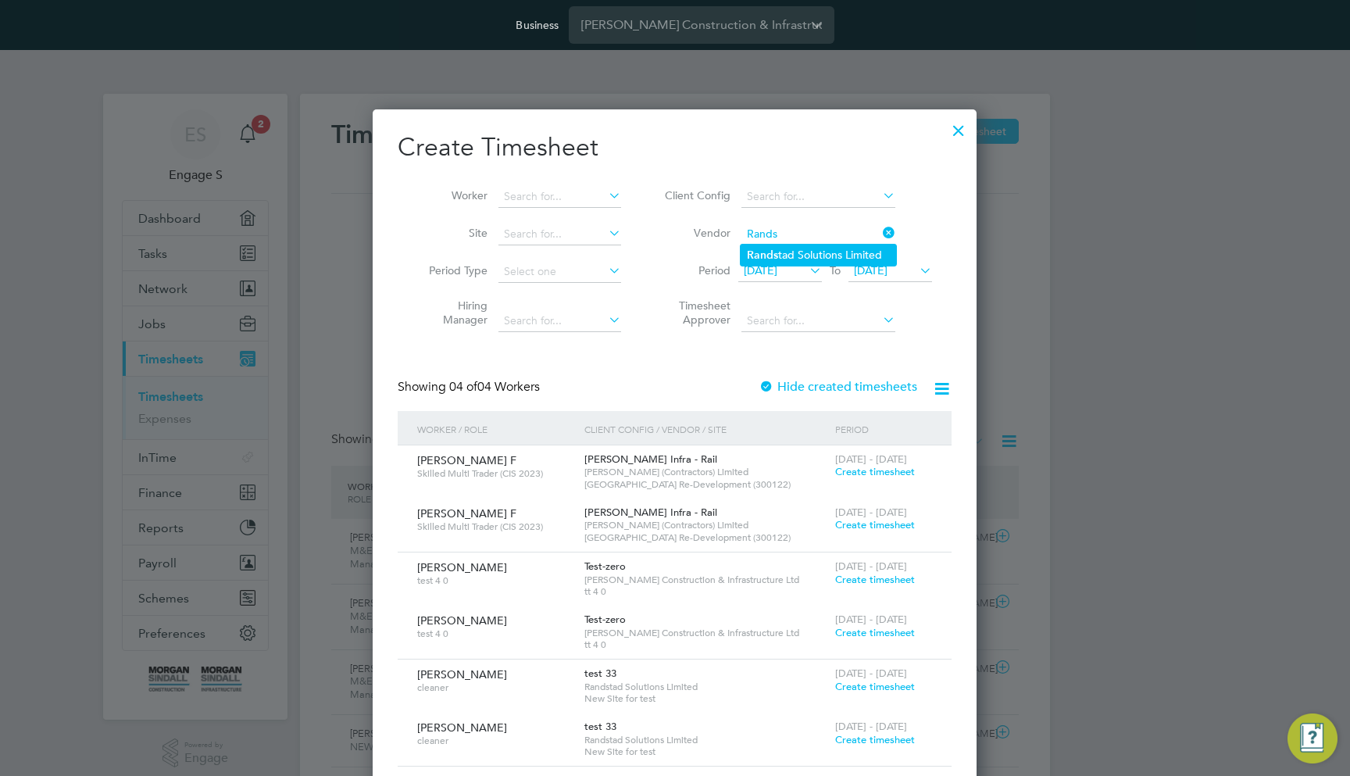
type input "Randstad Solutions Limited"
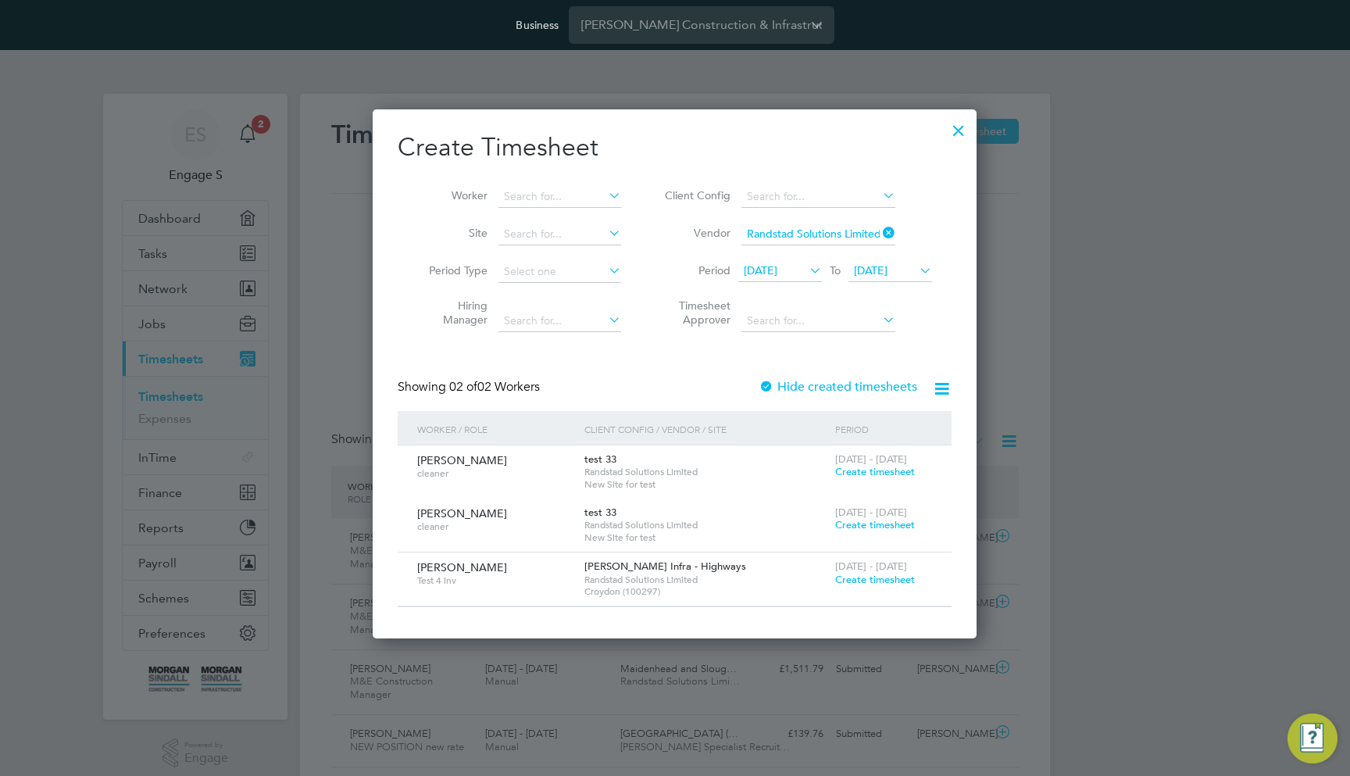
click at [806, 270] on icon at bounding box center [806, 270] width 0 height 22
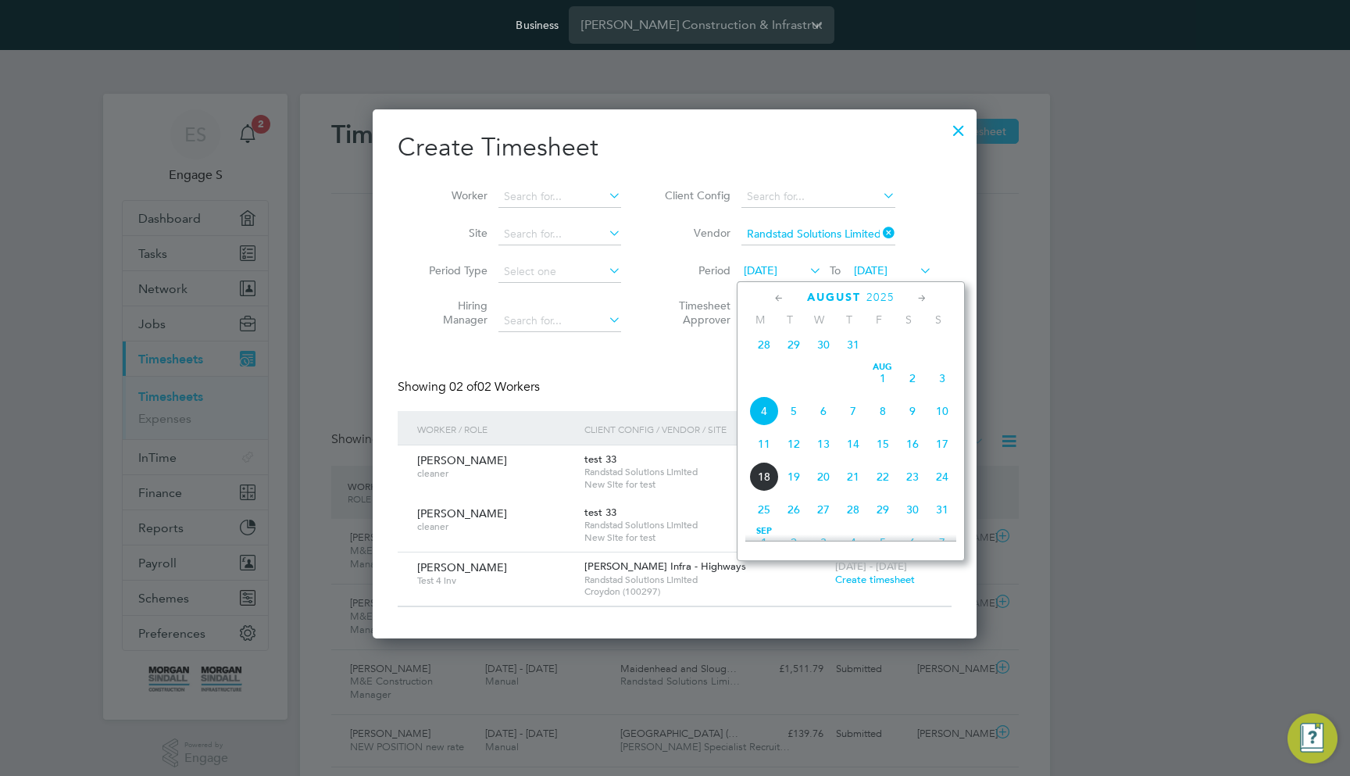
click at [780, 300] on icon at bounding box center [779, 298] width 15 height 17
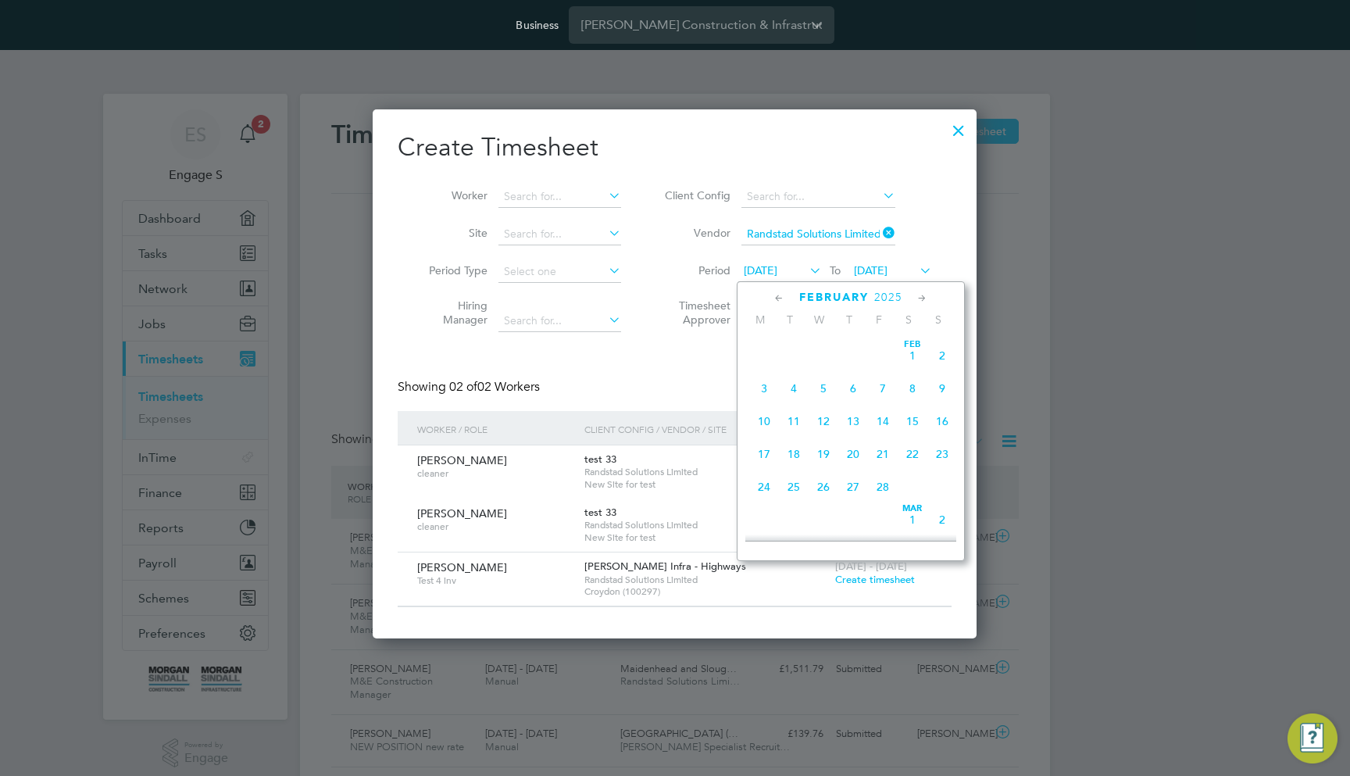
click at [780, 300] on icon at bounding box center [779, 298] width 15 height 17
click at [935, 357] on span "Dec 1" at bounding box center [943, 356] width 30 height 30
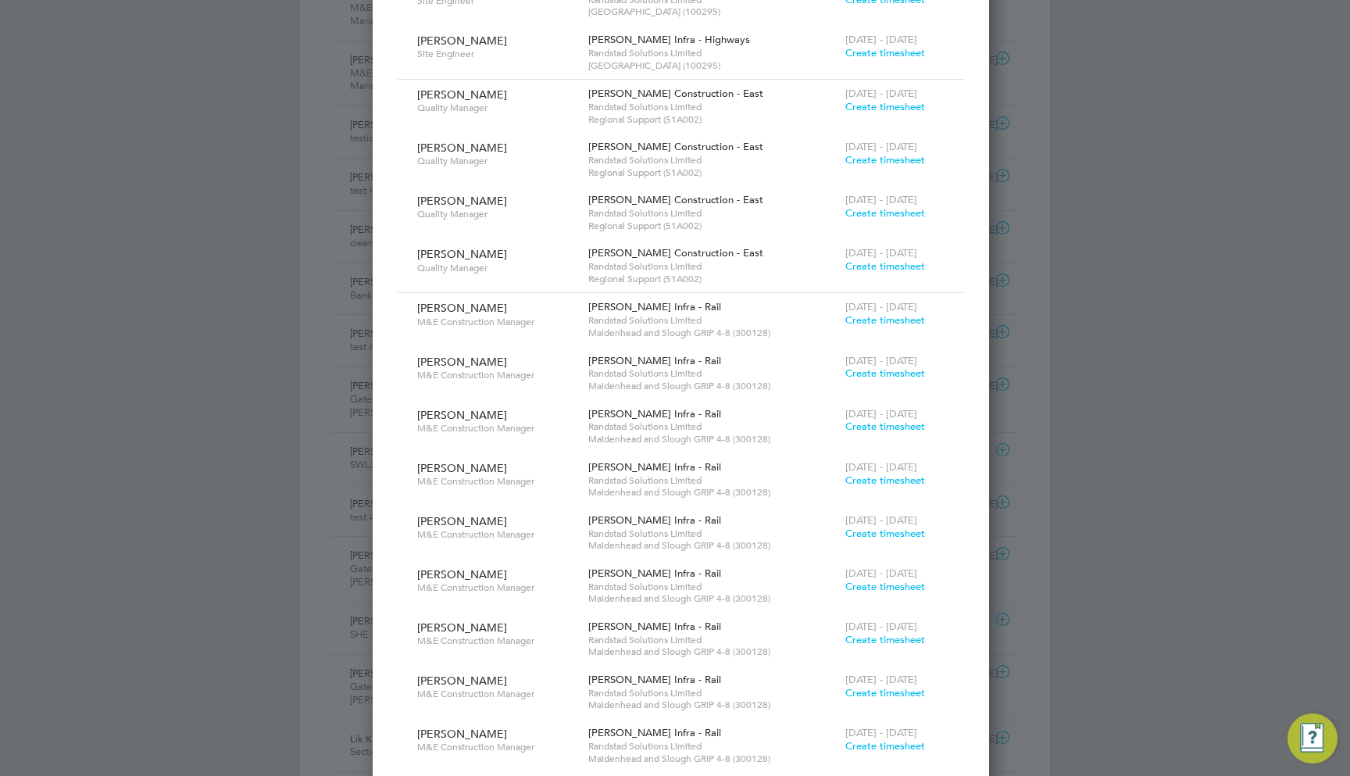
click at [871, 313] on span "Create timesheet" at bounding box center [886, 319] width 80 height 13
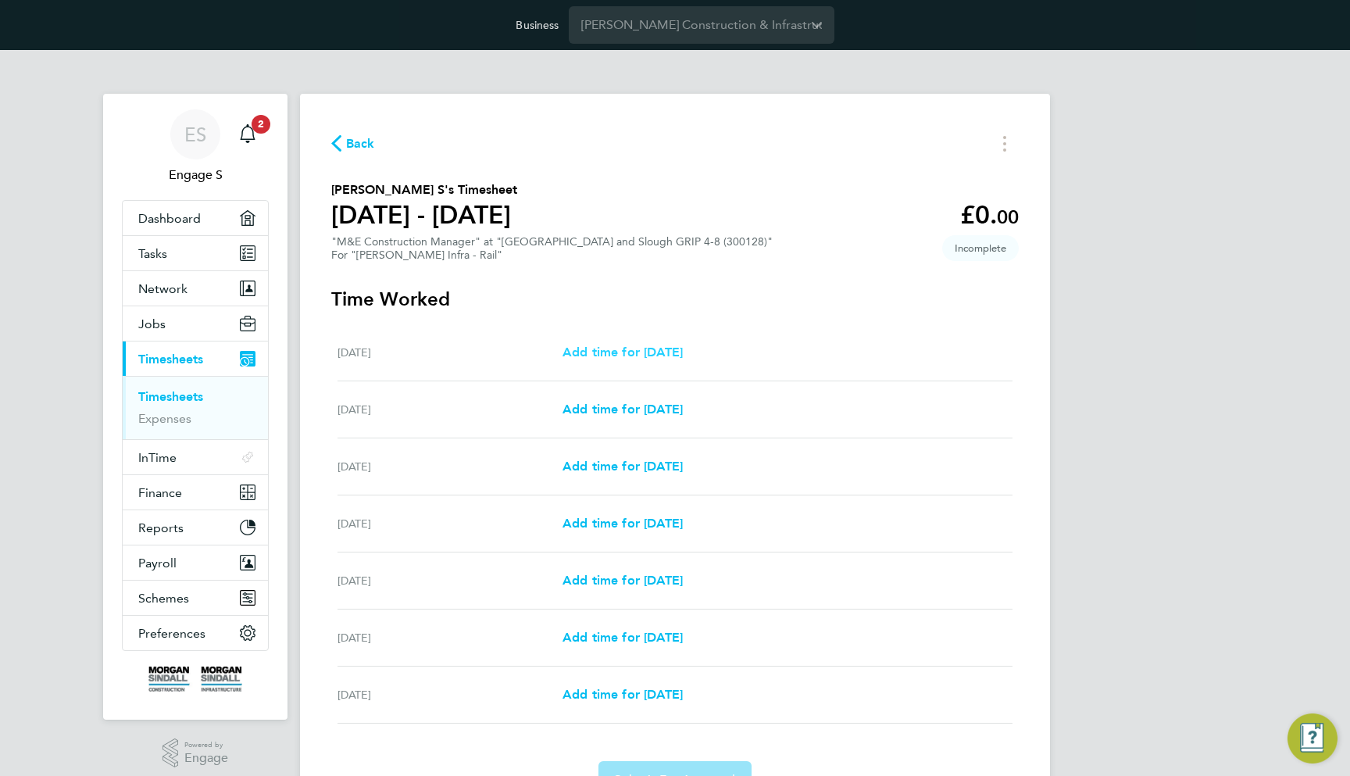
click at [672, 356] on span "Add time for Sat 30 Nov" at bounding box center [623, 352] width 120 height 15
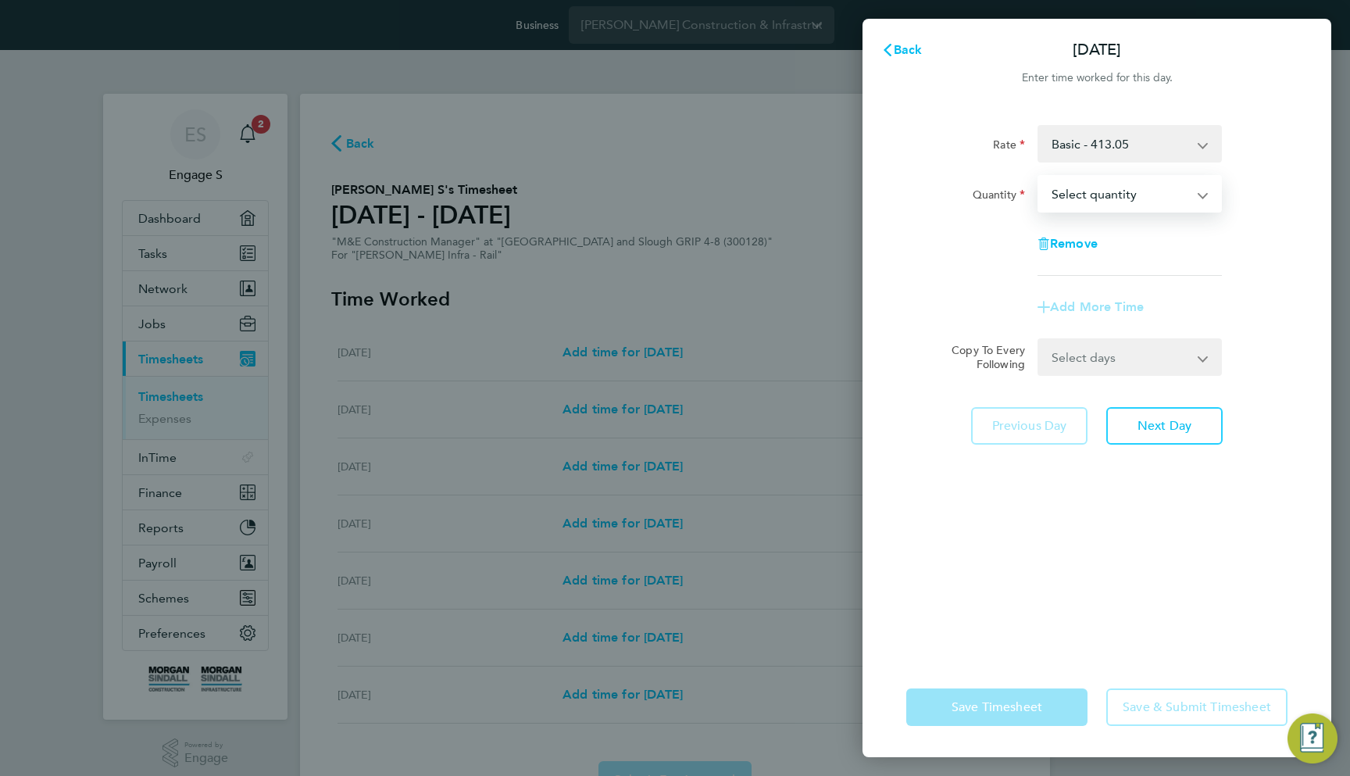
select select "1"
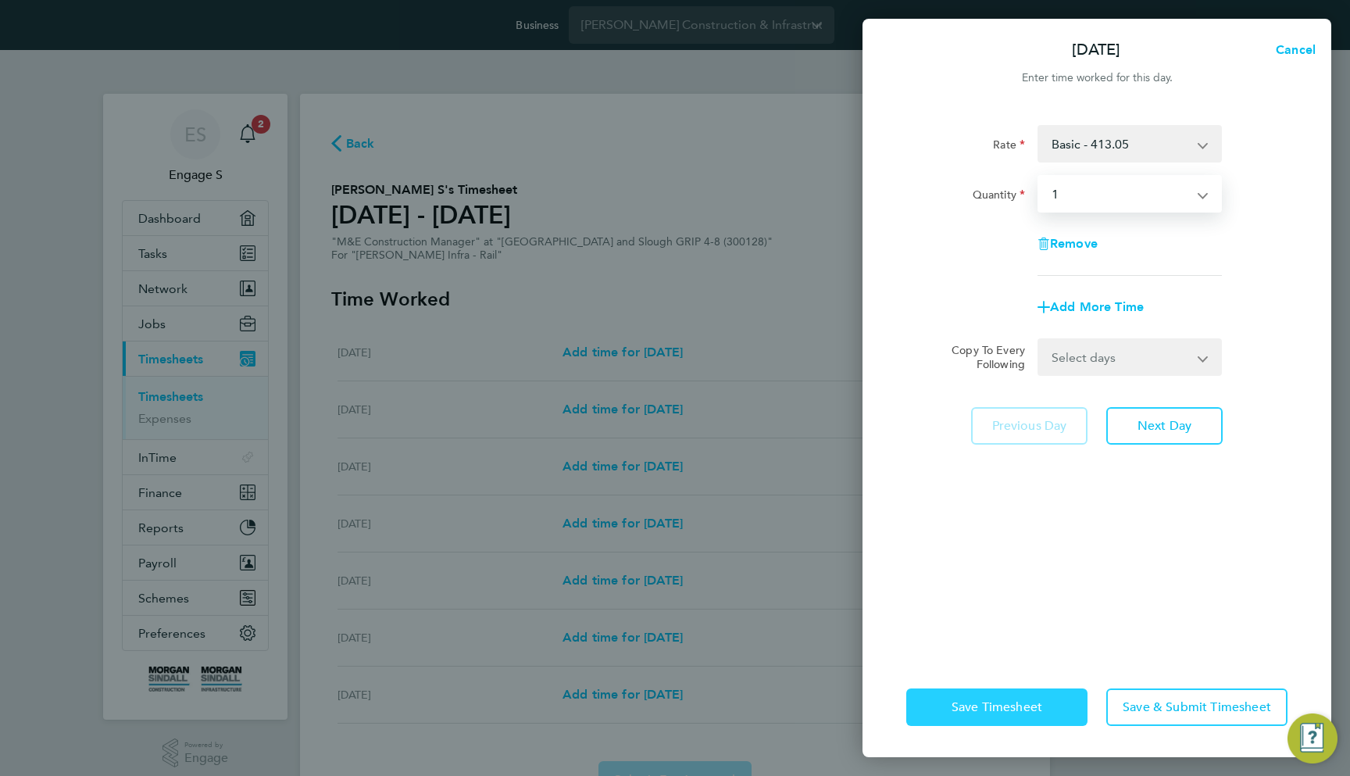
click at [1021, 707] on span "Save Timesheet" at bounding box center [997, 707] width 91 height 16
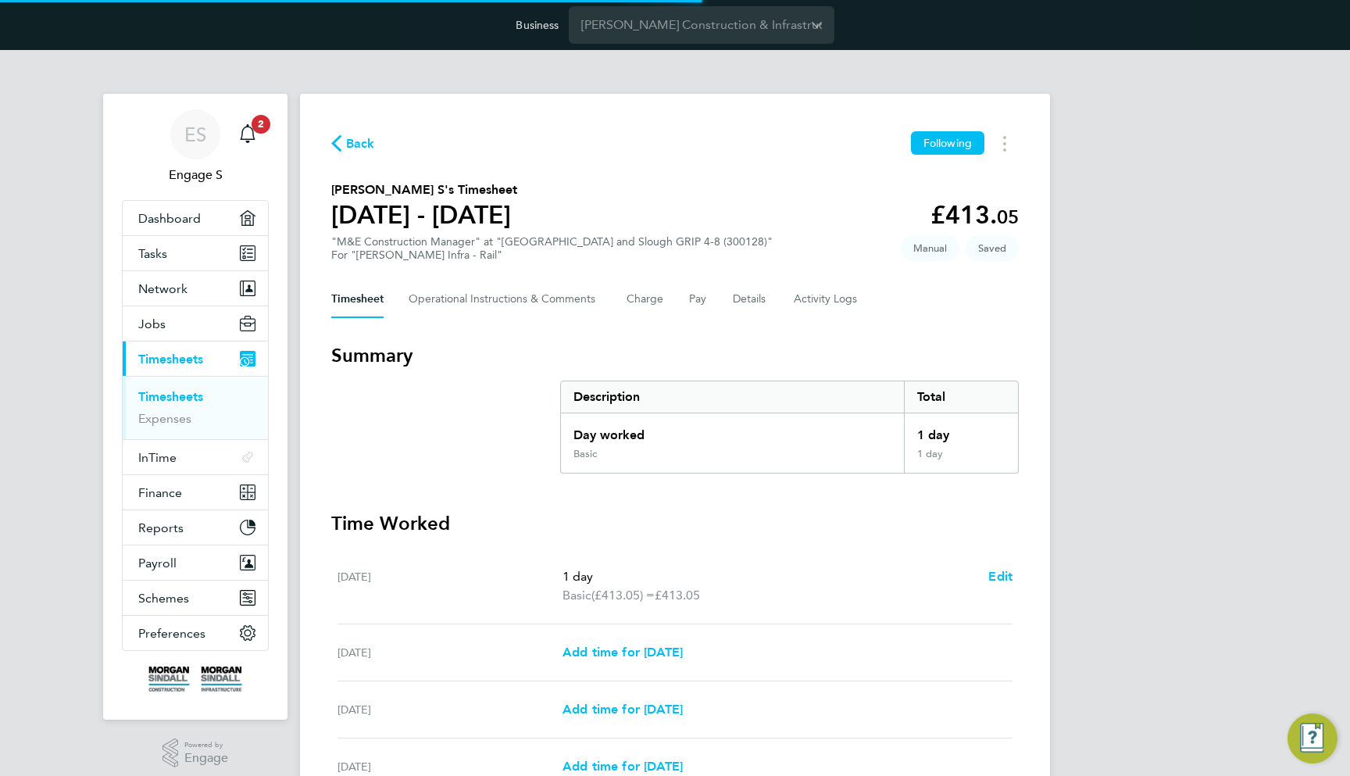
click at [1300, 50] on div "ES Engage S Notifications 2 Applications: Dashboard Tasks Network Team Members …" at bounding box center [675, 577] width 1350 height 1054
click at [753, 293] on button "Details" at bounding box center [751, 300] width 36 height 38
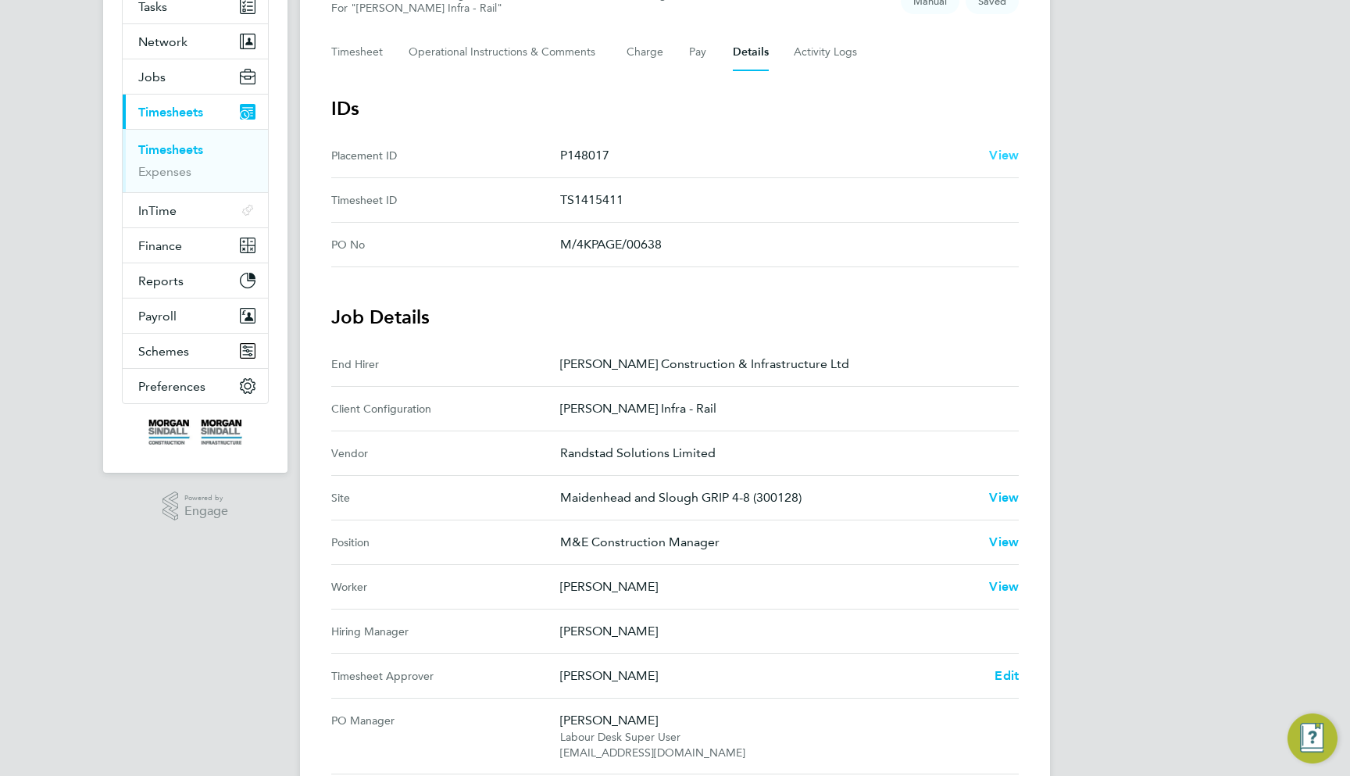
click at [998, 156] on span "View" at bounding box center [1004, 155] width 30 height 15
click at [201, 144] on link "Timesheets" at bounding box center [170, 149] width 65 height 15
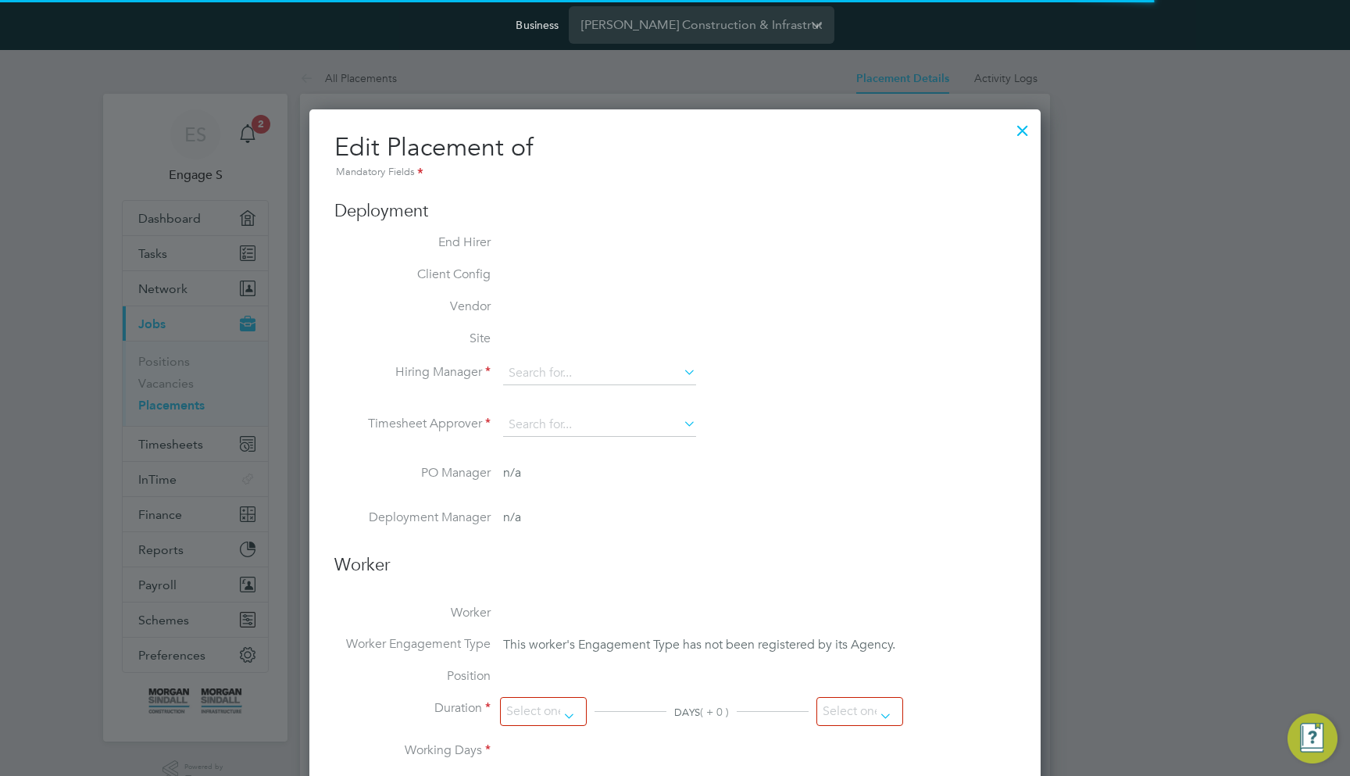
type input "Aaron S"
type input "[PERSON_NAME]"
type input "13 Feb 2023"
type input "01 Feb 2026"
type input "08:00"
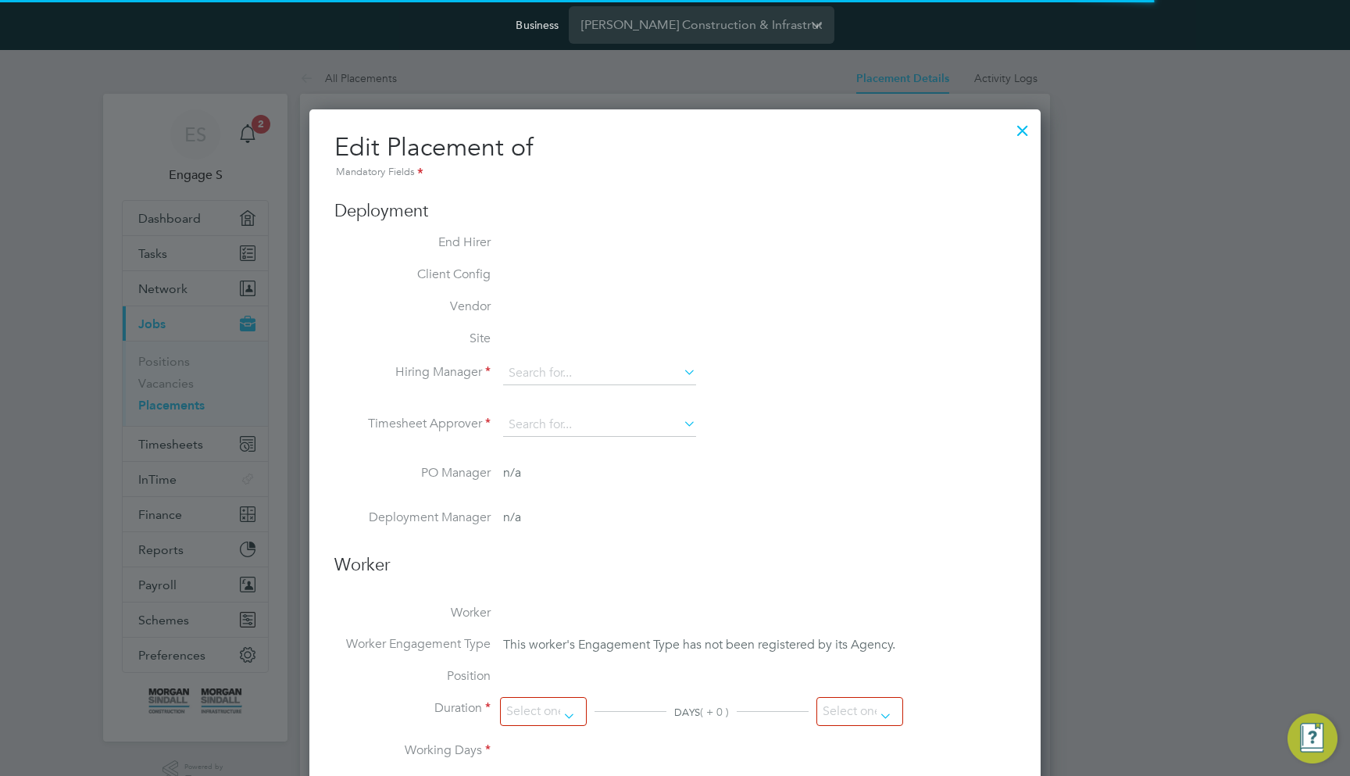
type input "18:00"
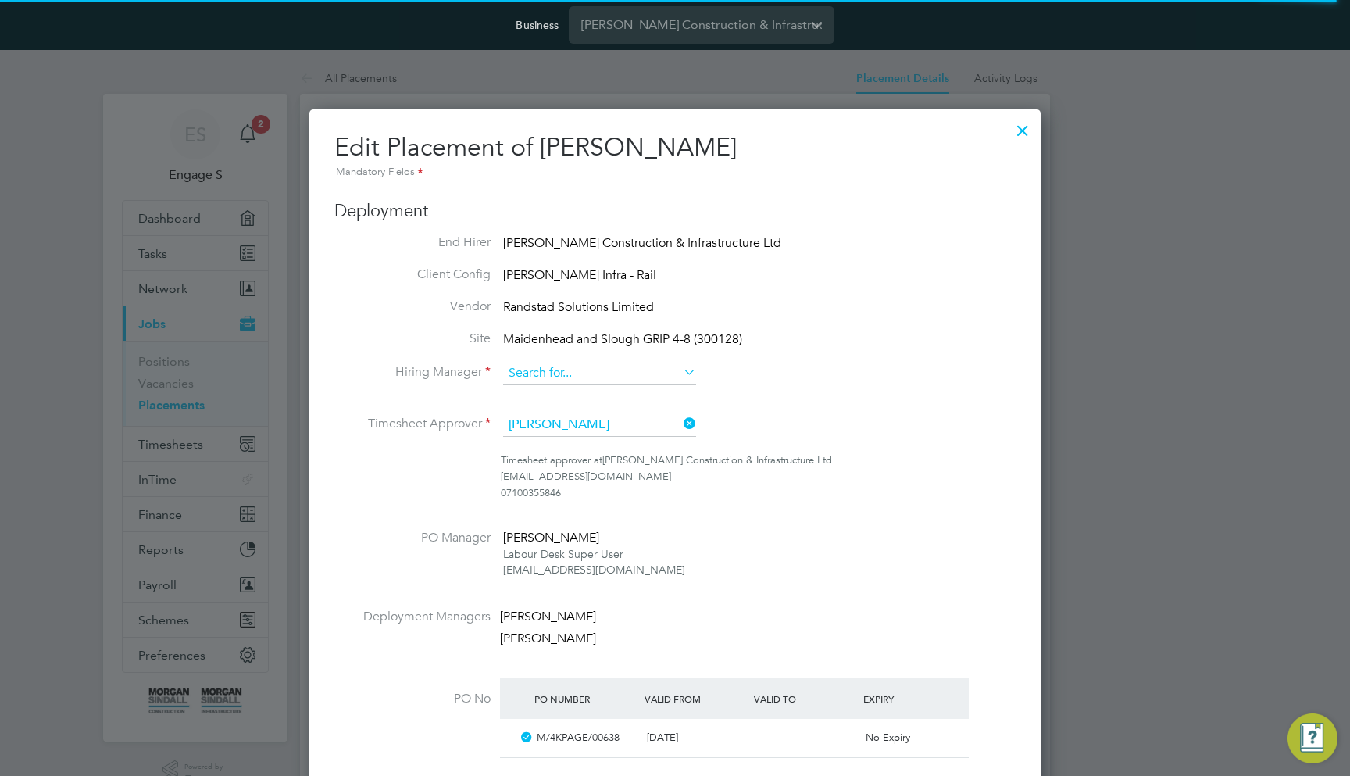
click at [613, 369] on input at bounding box center [599, 373] width 193 height 23
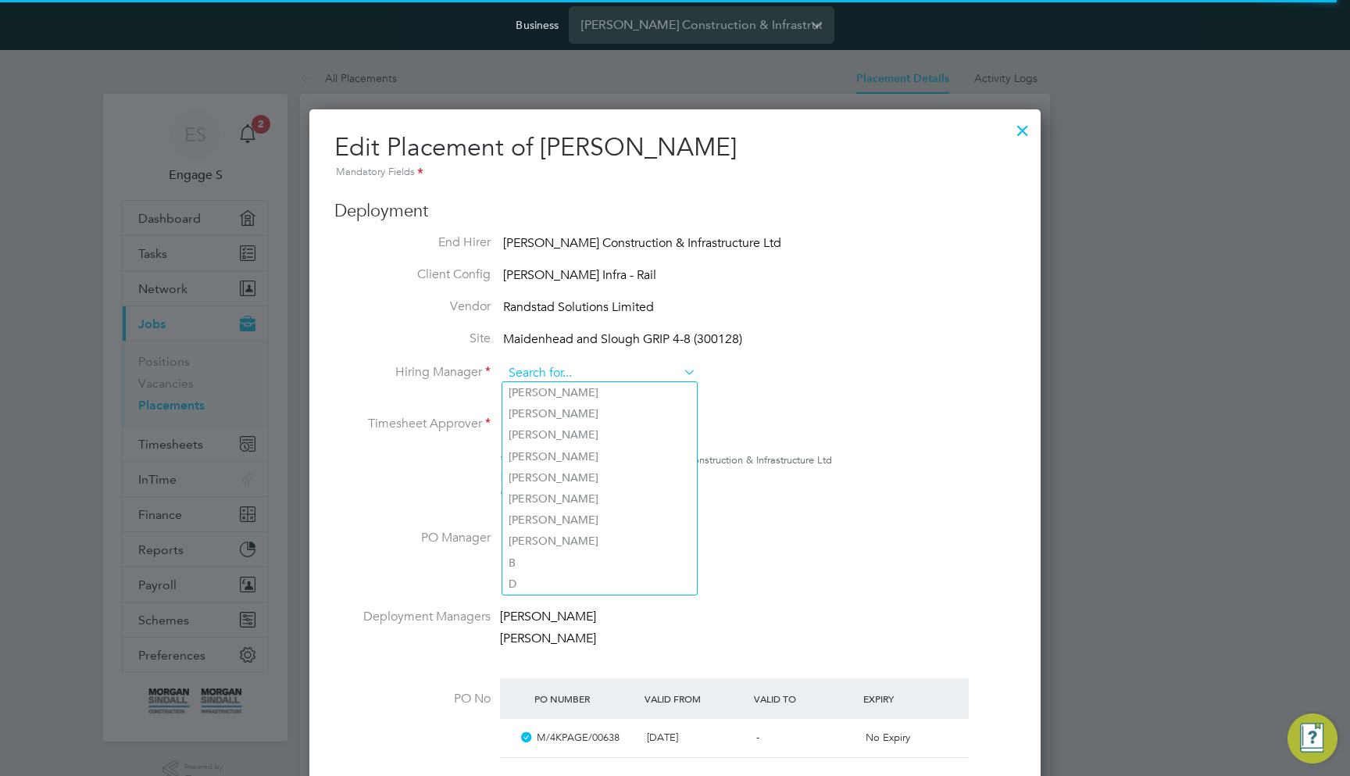
type input "m"
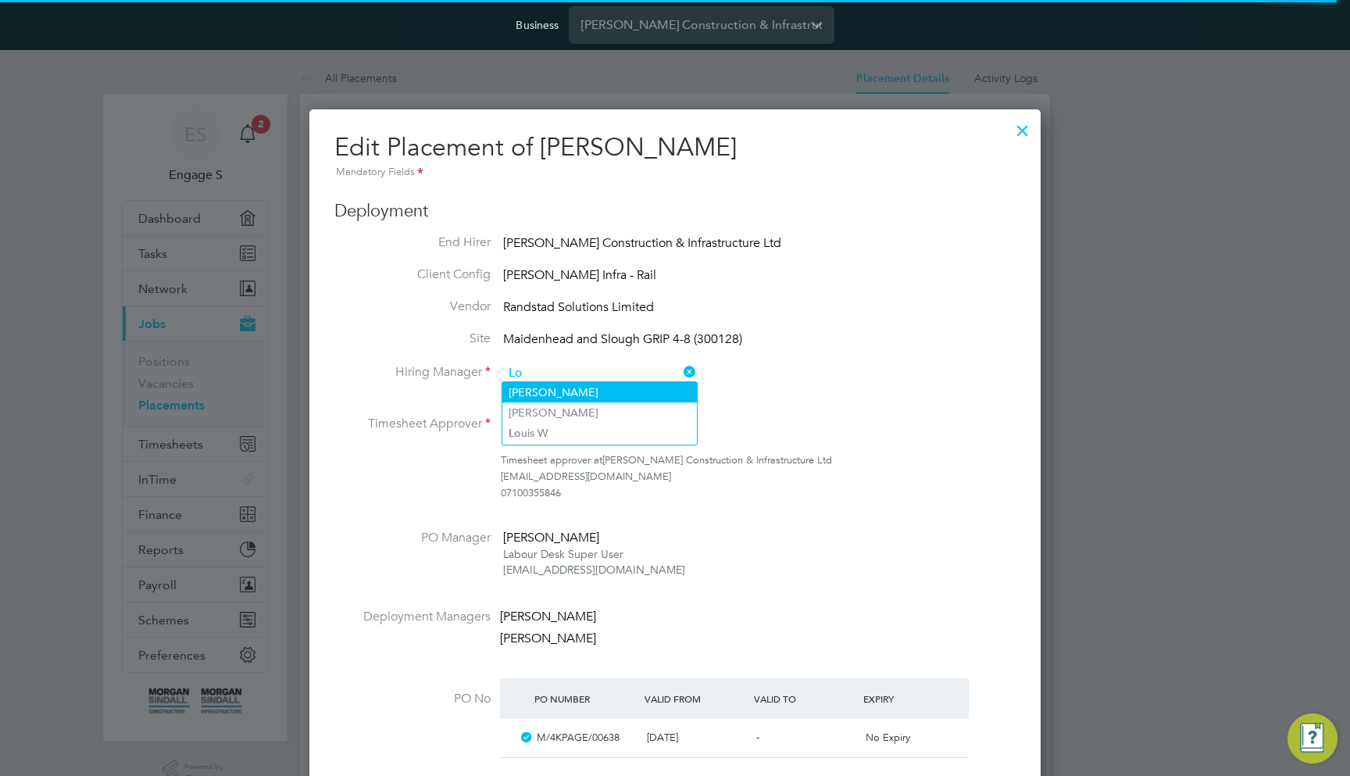
click at [568, 397] on li "[PERSON_NAME]" at bounding box center [599, 392] width 195 height 20
type input "[PERSON_NAME]"
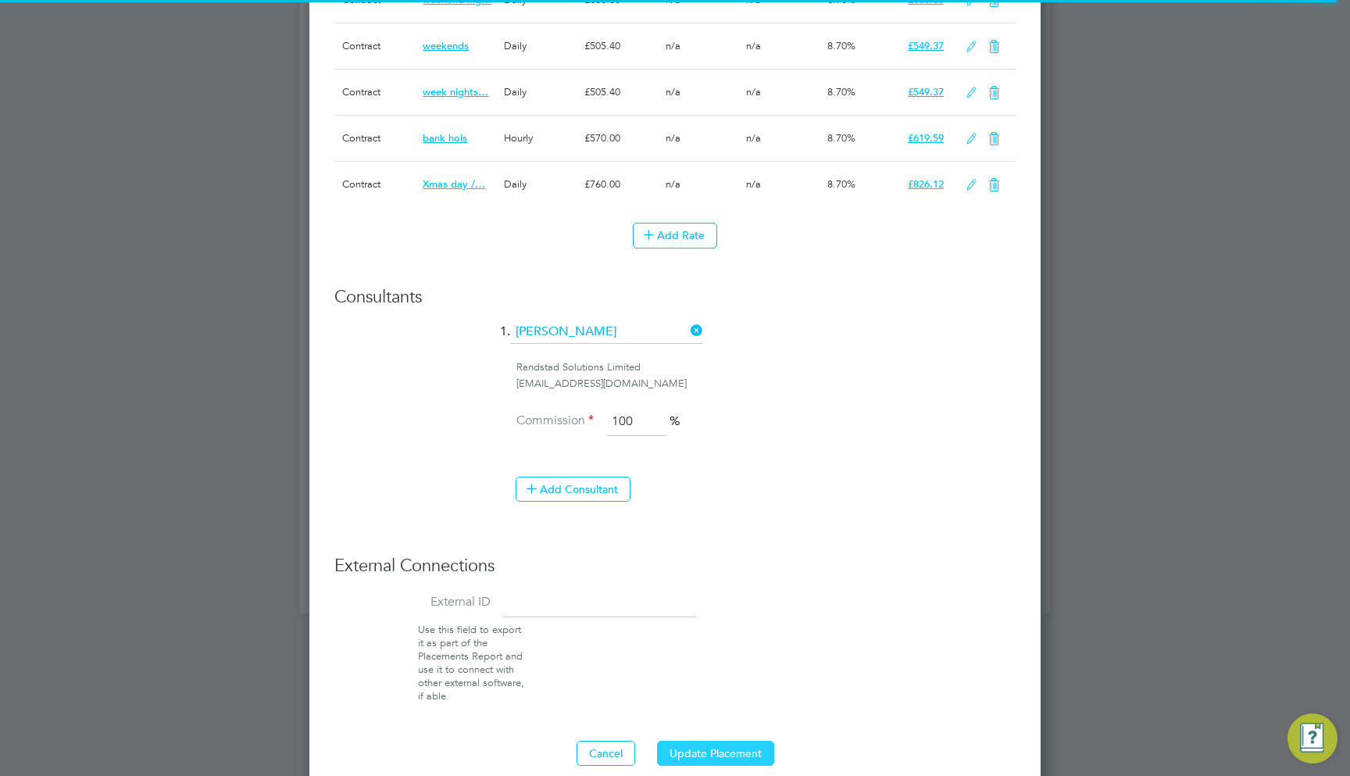
click at [719, 741] on button "Update Placement" at bounding box center [715, 753] width 117 height 25
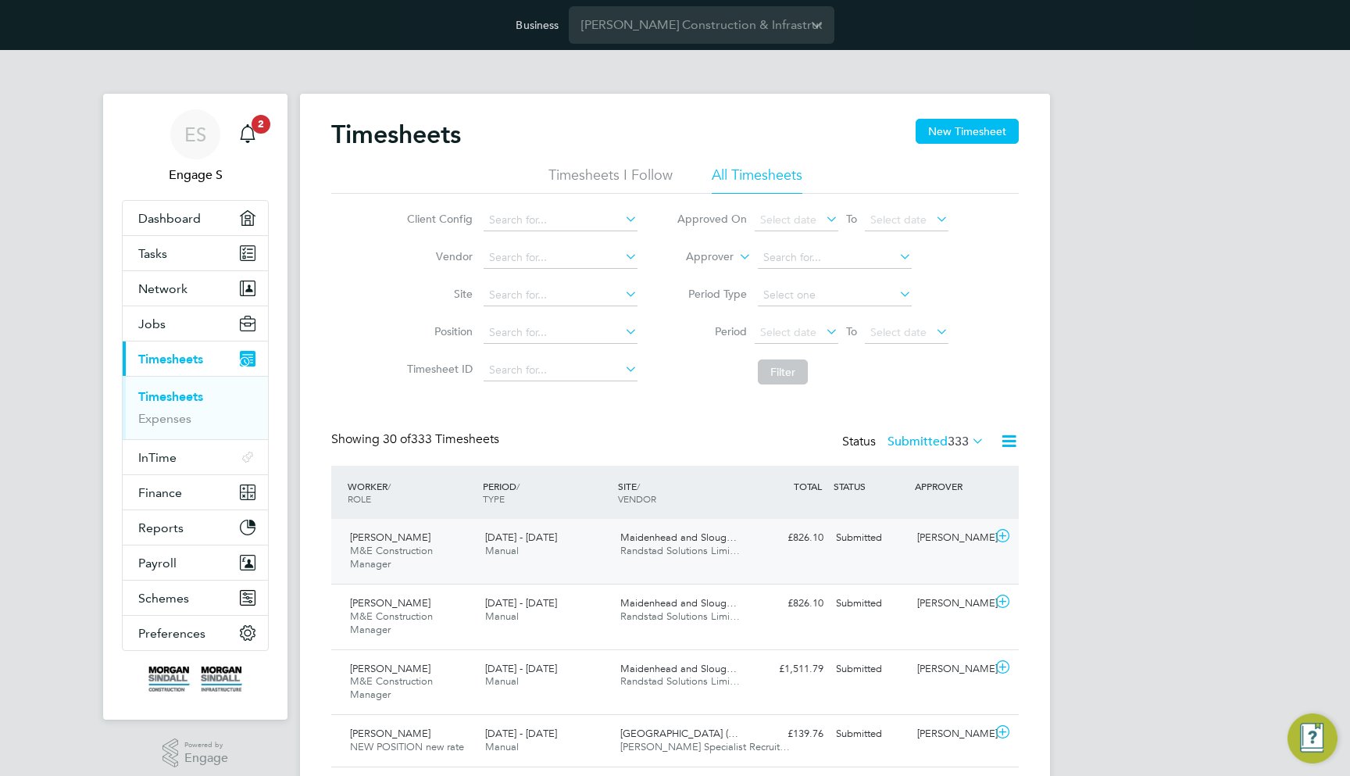
click at [842, 553] on div "[PERSON_NAME] Construction Manager [DATE] - [DATE] [DATE] - [DATE] Manual Maide…" at bounding box center [675, 551] width 688 height 65
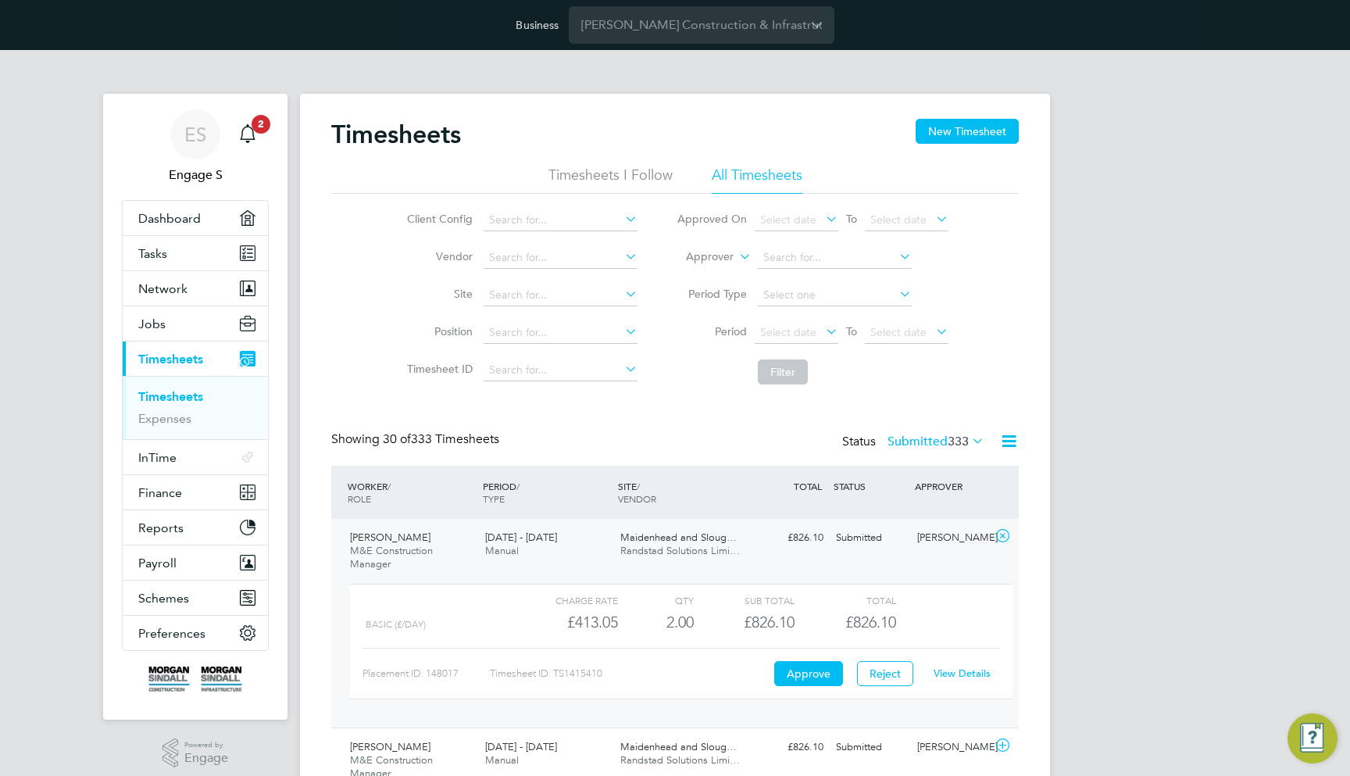
click at [968, 669] on link "View Details" at bounding box center [962, 673] width 57 height 13
click at [952, 134] on button "New Timesheet" at bounding box center [967, 131] width 103 height 25
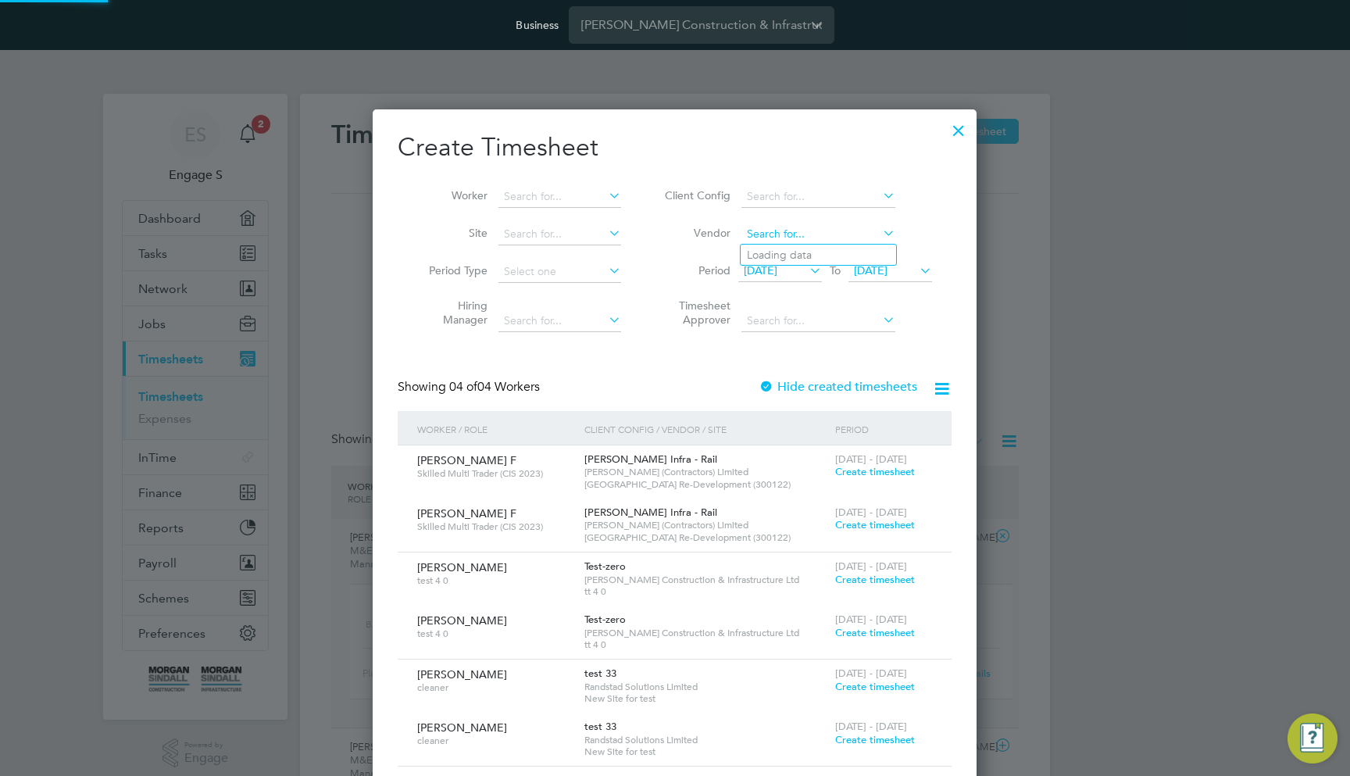
click at [774, 233] on input at bounding box center [819, 235] width 154 height 22
type input "rands"
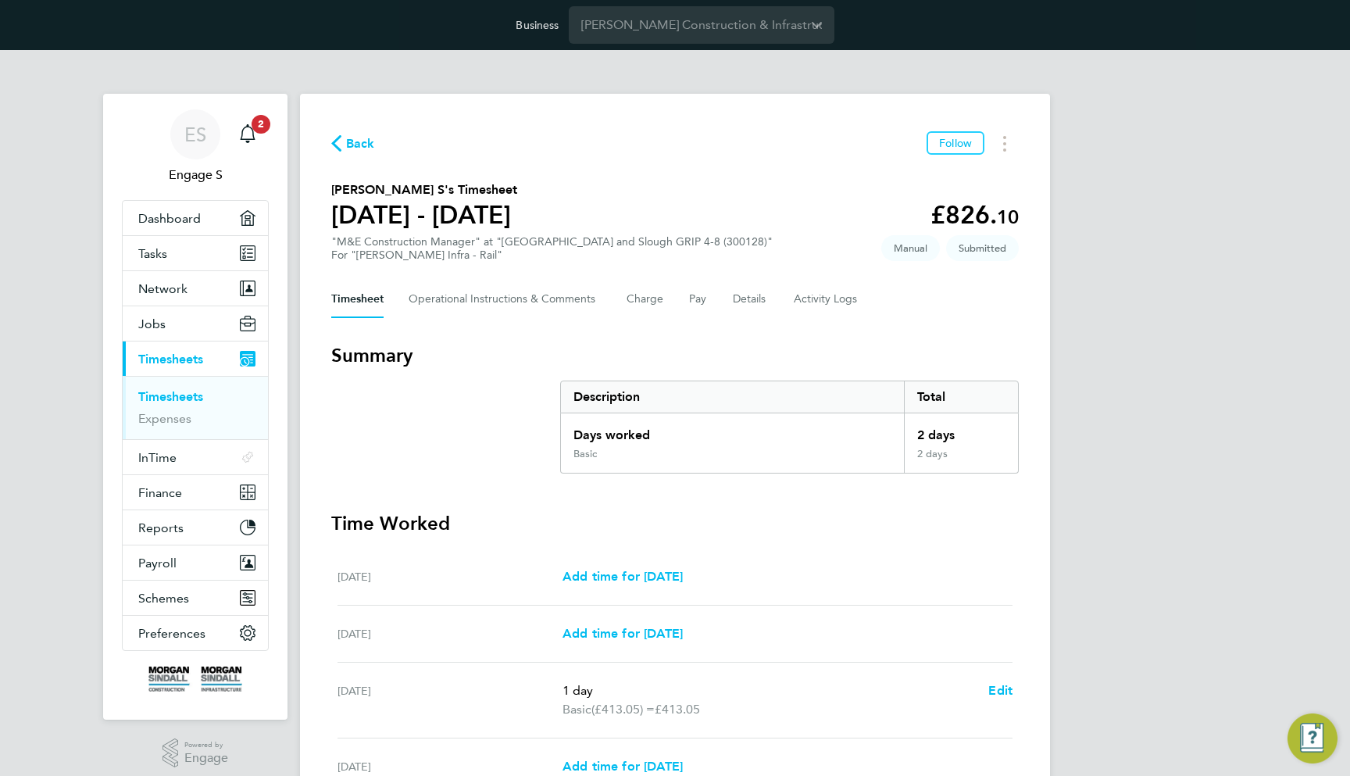
click at [723, 301] on div "Timesheet Operational Instructions & Comments Charge Pay Details Activity Logs" at bounding box center [675, 300] width 688 height 38
click at [742, 299] on button "Details" at bounding box center [751, 300] width 36 height 38
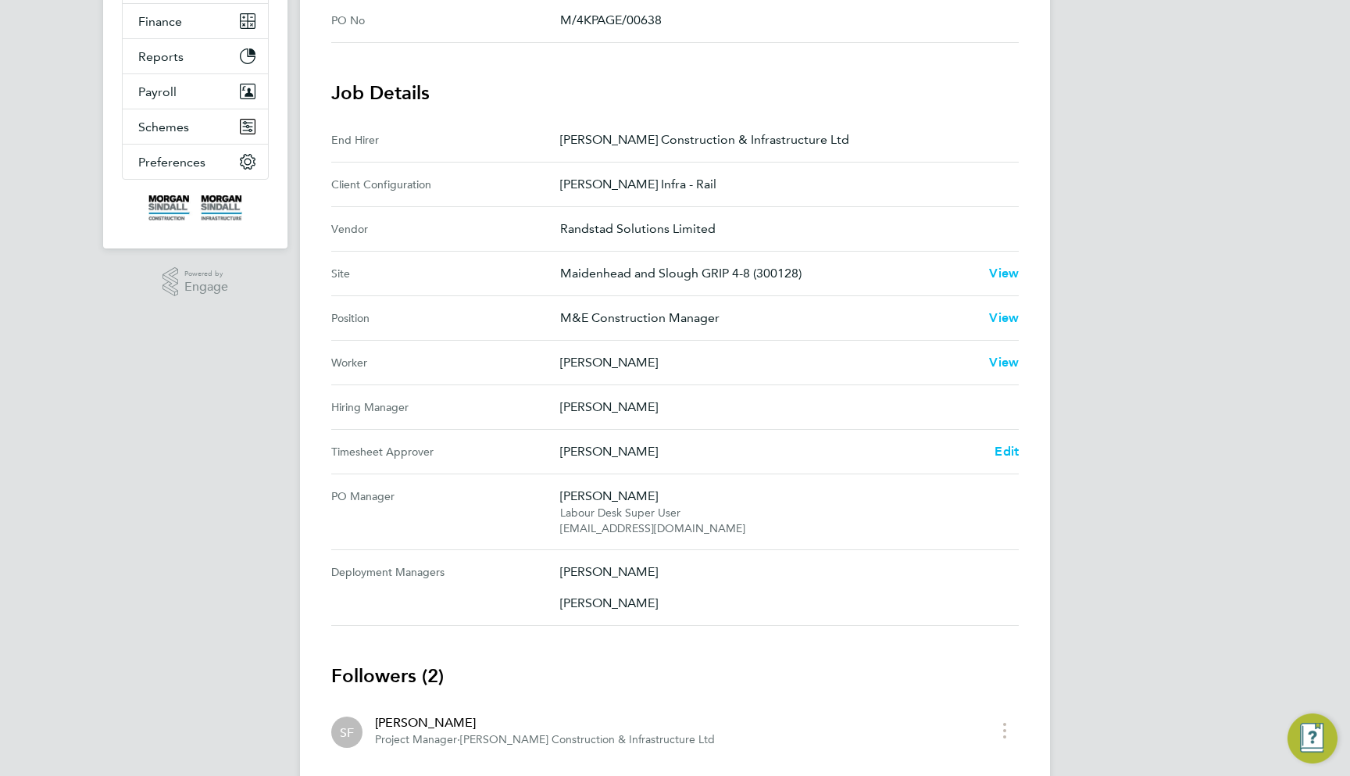
scroll to position [507, 0]
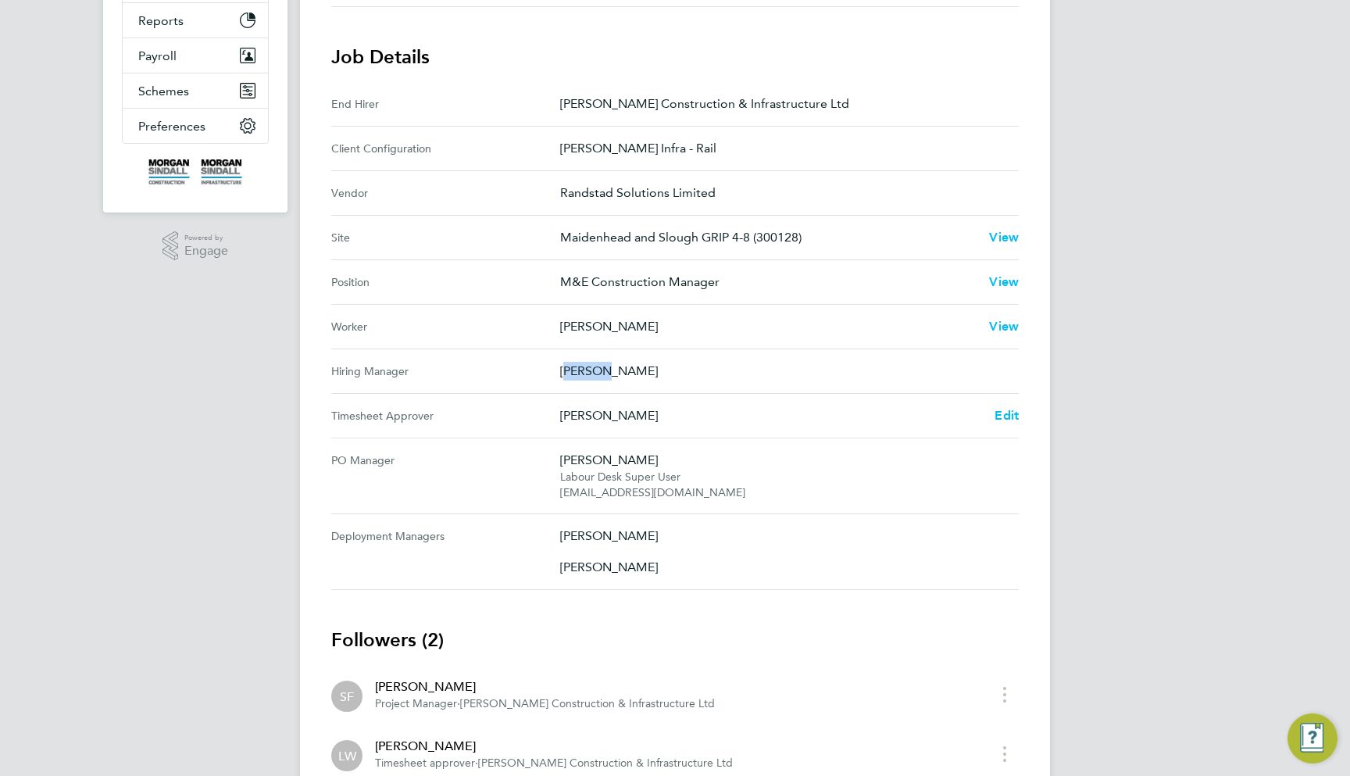
drag, startPoint x: 562, startPoint y: 370, endPoint x: 646, endPoint y: 370, distance: 84.4
click at [646, 370] on p "[PERSON_NAME]" at bounding box center [783, 371] width 446 height 19
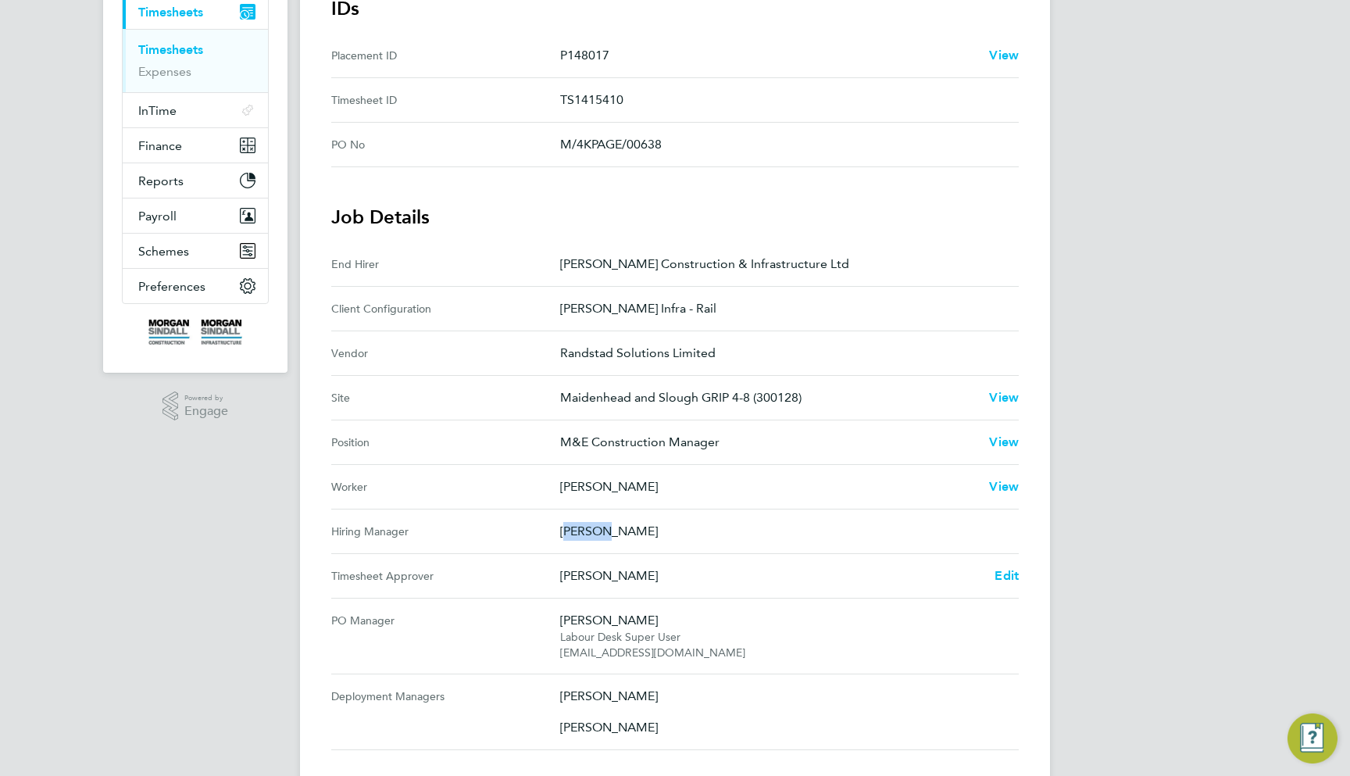
scroll to position [337, 0]
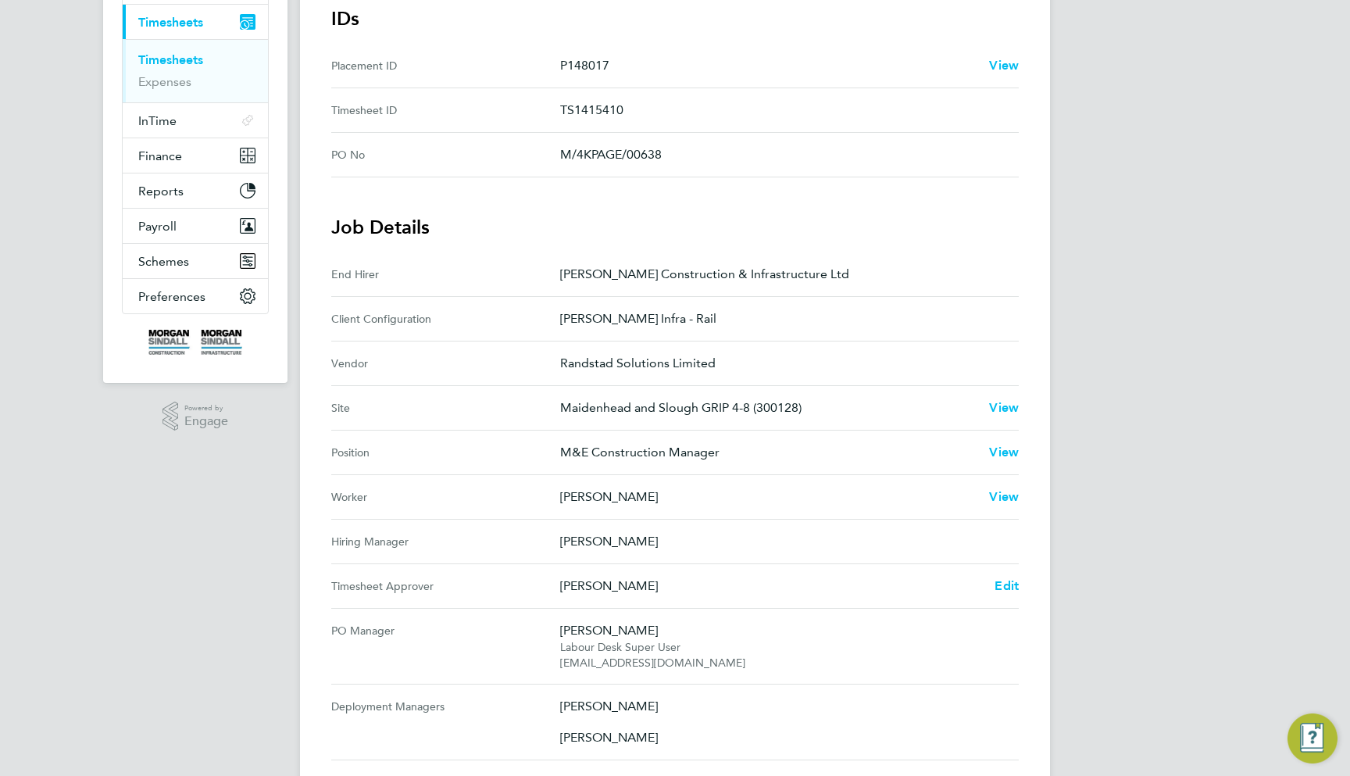
click at [794, 564] on Approver "Timesheet Approver [PERSON_NAME] Edit" at bounding box center [675, 586] width 688 height 45
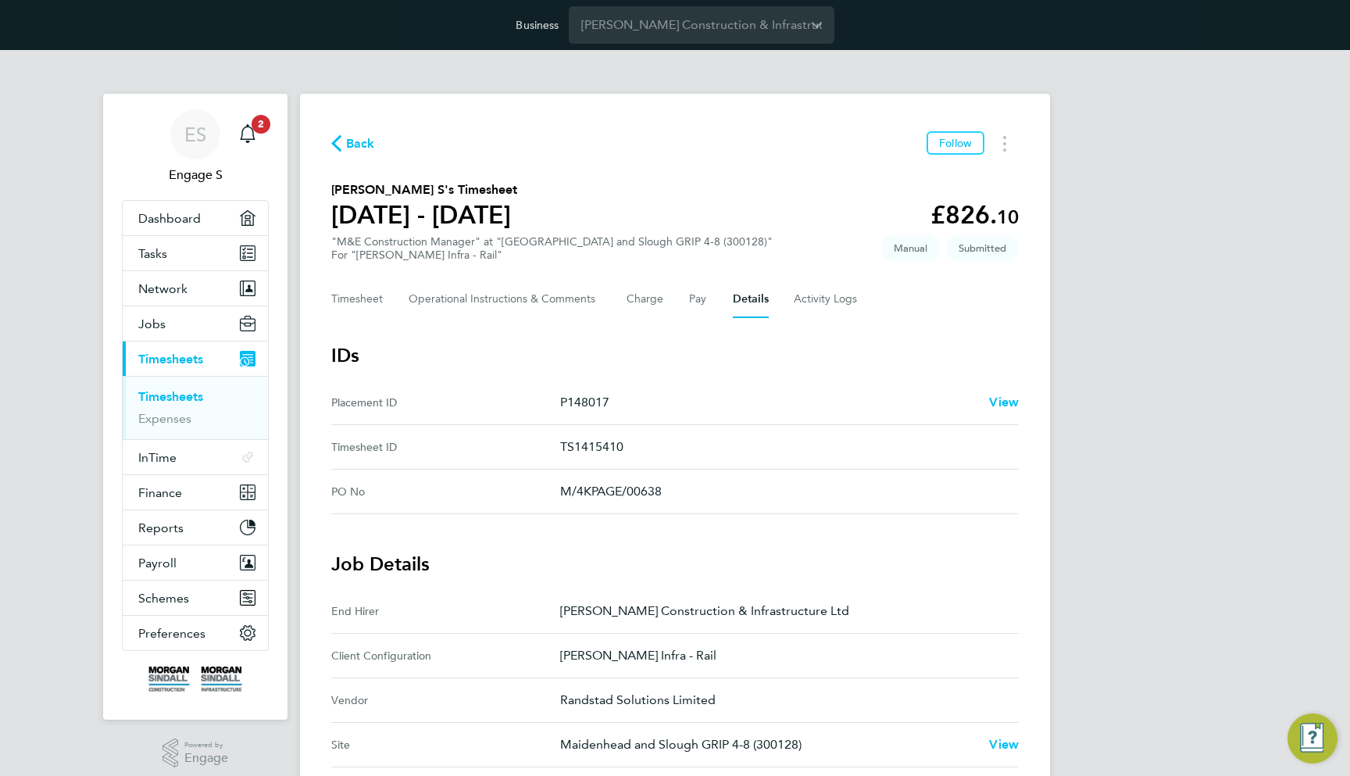
scroll to position [0, 0]
